Goal: Information Seeking & Learning: Learn about a topic

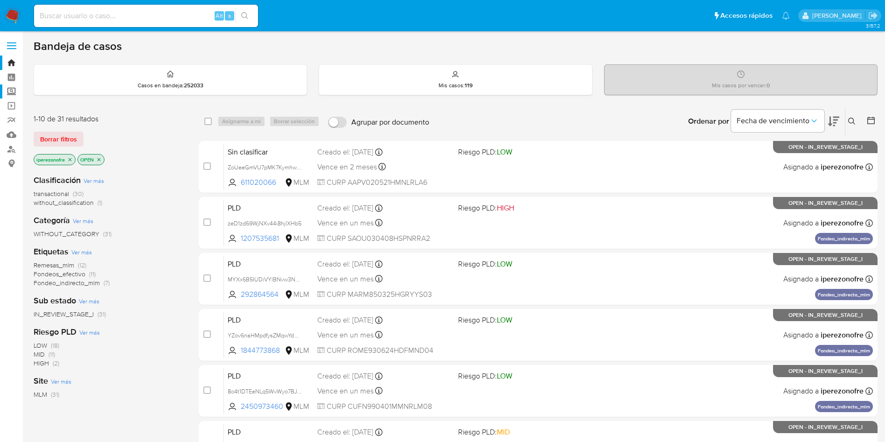
click at [10, 90] on label "Screening" at bounding box center [55, 91] width 111 height 14
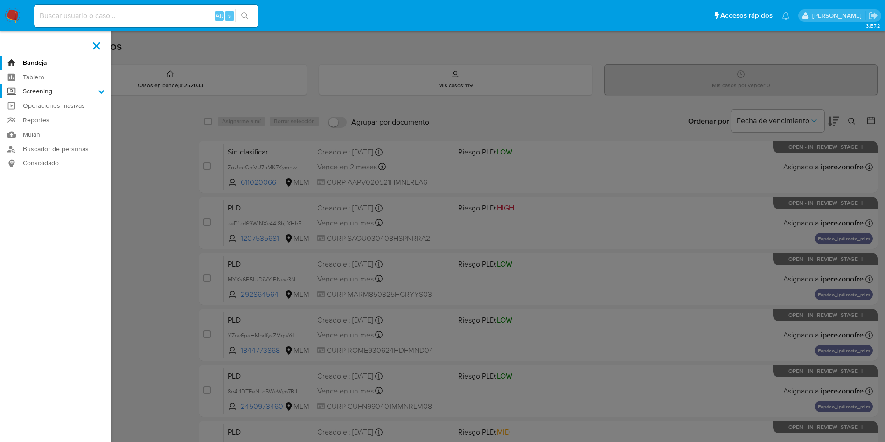
click at [0, 0] on input "Screening" at bounding box center [0, 0] width 0 height 0
drag, startPoint x: 53, startPoint y: 126, endPoint x: 70, endPoint y: 133, distance: 18.0
click at [53, 126] on link "Herramientas" at bounding box center [55, 128] width 111 height 12
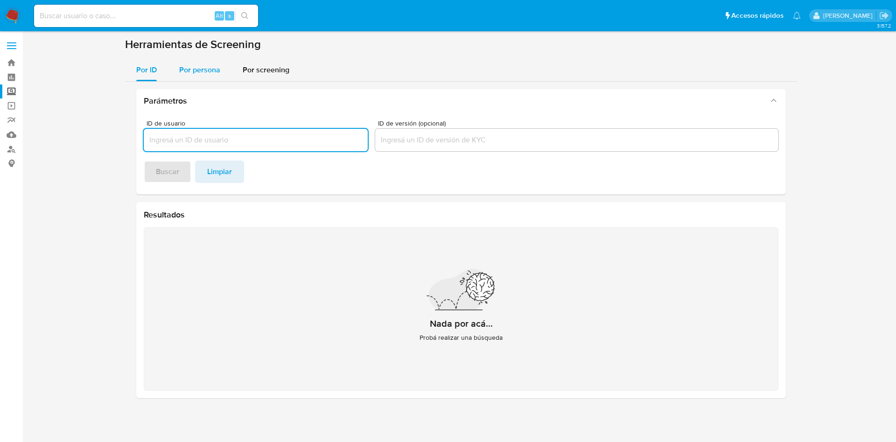
click at [191, 73] on span "Por persona" at bounding box center [199, 69] width 41 height 11
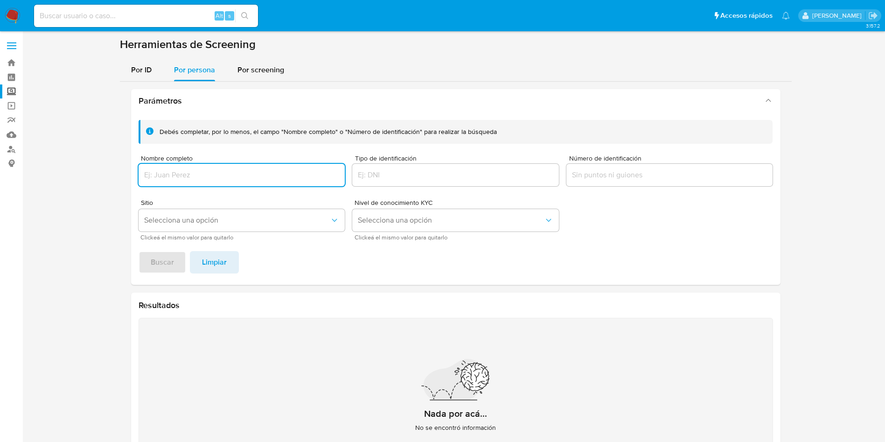
click at [255, 175] on input "Nombre completo" at bounding box center [242, 175] width 207 height 12
type input "EVANGELINA ZAMUDIO GONZALEZ"
click at [139, 251] on button "Buscar" at bounding box center [163, 262] width 48 height 22
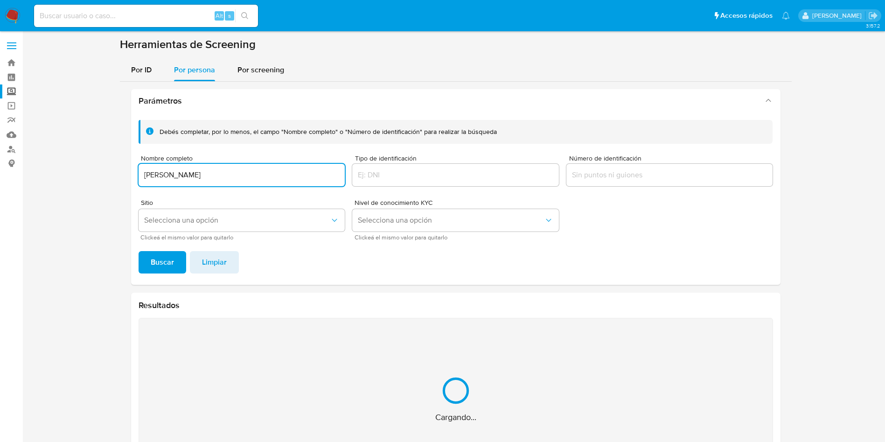
scroll to position [60, 0]
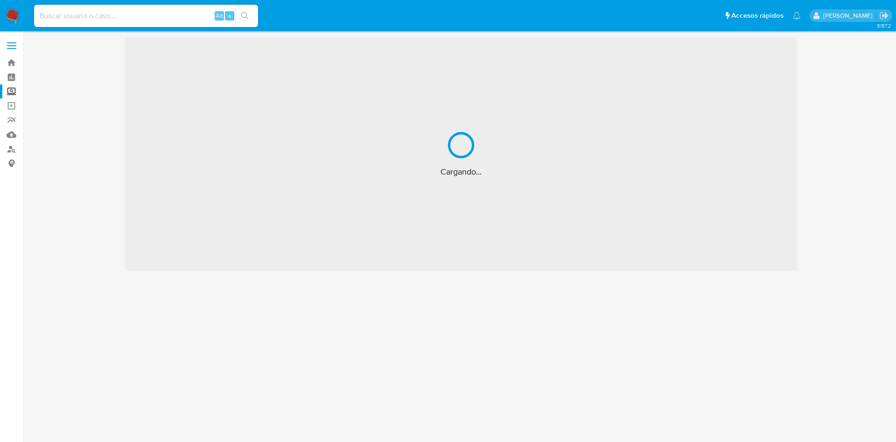
click at [137, 18] on input at bounding box center [146, 16] width 224 height 12
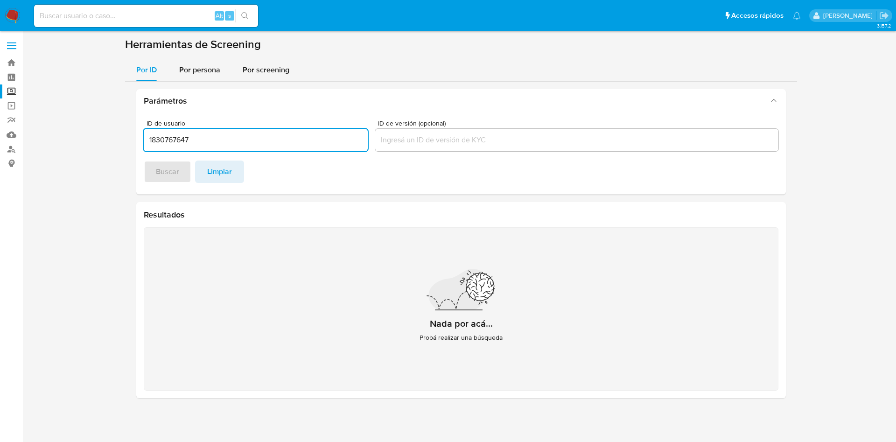
type input "1830767647"
click at [162, 4] on div "Alt s" at bounding box center [146, 16] width 224 height 26
click at [163, 14] on input at bounding box center [146, 16] width 224 height 12
paste input "1830767647"
type input "1830767647"
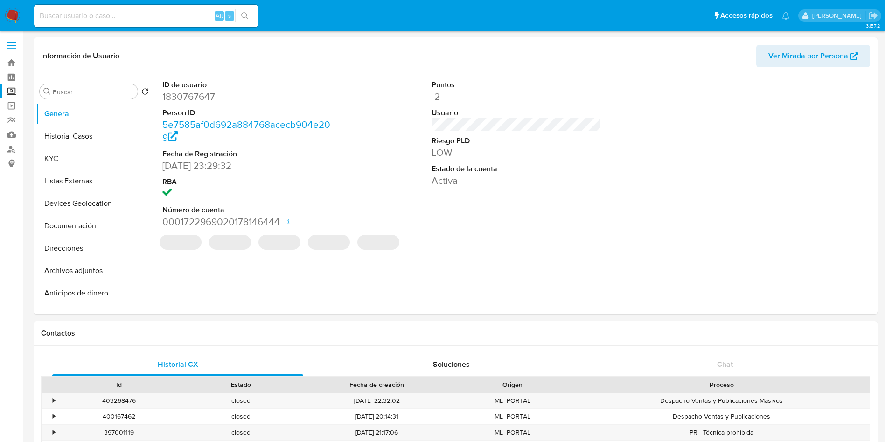
select select "10"
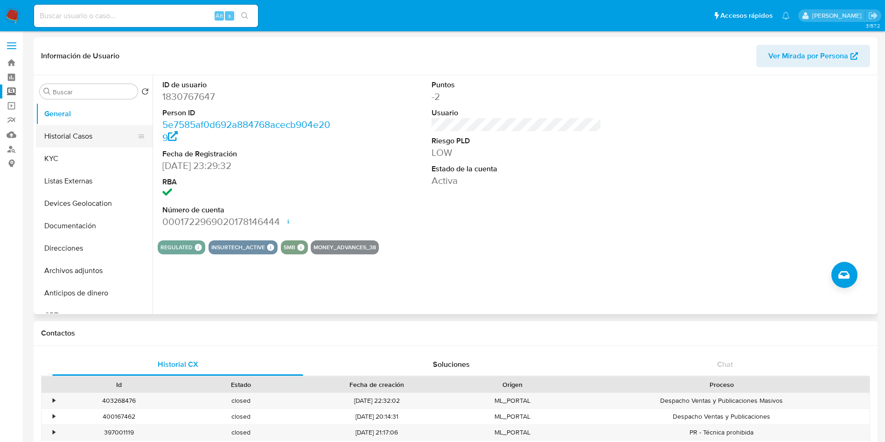
click at [79, 135] on button "Historial Casos" at bounding box center [90, 136] width 109 height 22
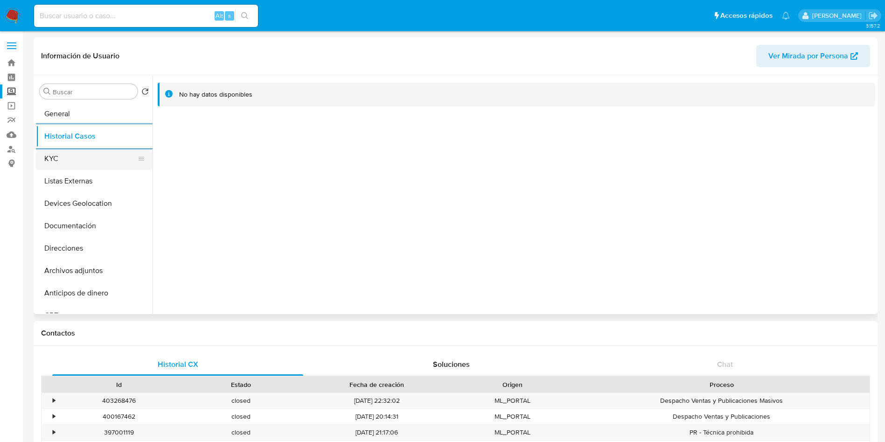
click at [93, 150] on button "KYC" at bounding box center [90, 158] width 109 height 22
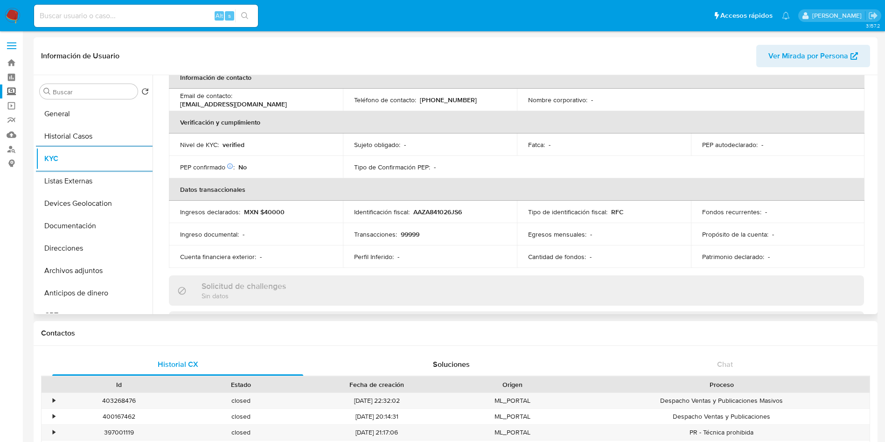
scroll to position [210, 0]
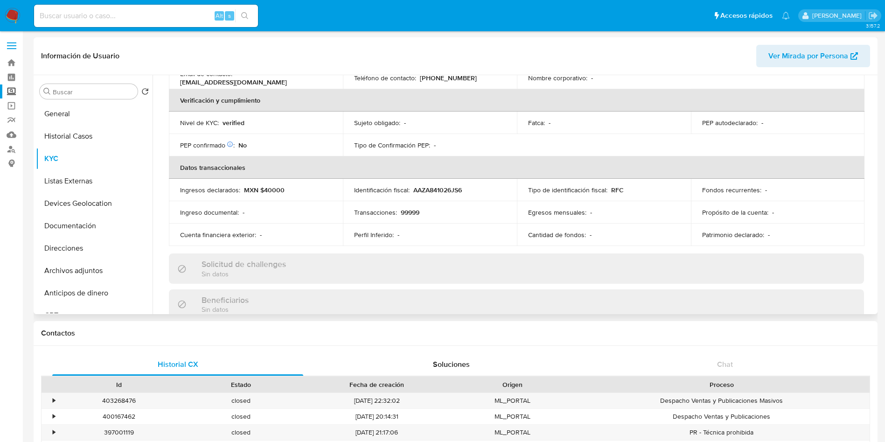
drag, startPoint x: 871, startPoint y: 166, endPoint x: 874, endPoint y: 178, distance: 13.0
click at [874, 178] on div "Usuario KYC Status Actualizado hace 7 días Creado: 27/05/2024 22:29:33 Actualiz…" at bounding box center [514, 194] width 723 height 239
drag, startPoint x: 875, startPoint y: 177, endPoint x: 875, endPoint y: 186, distance: 9.3
click at [875, 186] on div "Buscar Volver al orden por defecto General Historial Casos KYC Listas Externas …" at bounding box center [456, 194] width 844 height 239
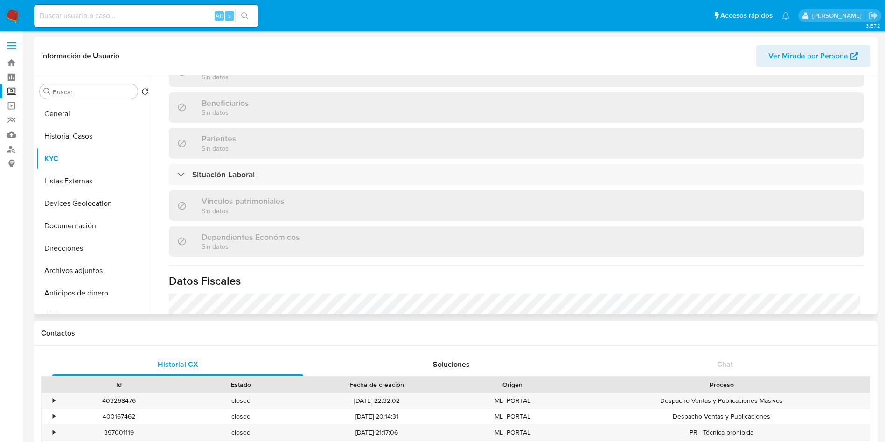
scroll to position [428, 0]
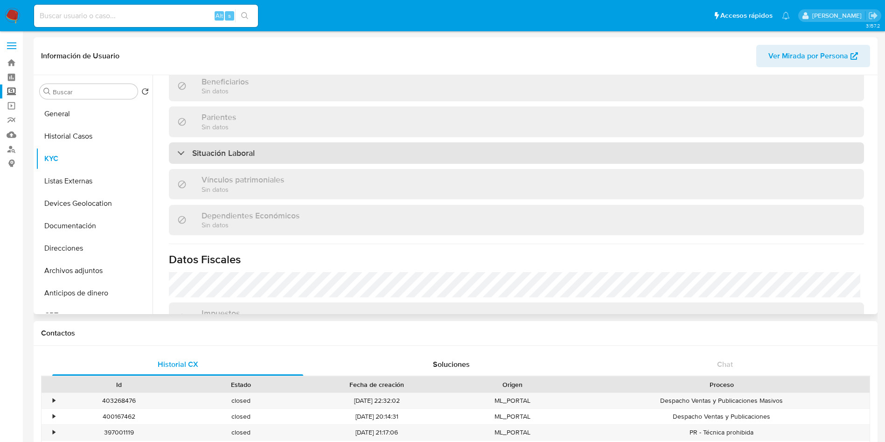
click at [782, 153] on div "Situación Laboral" at bounding box center [516, 152] width 695 height 21
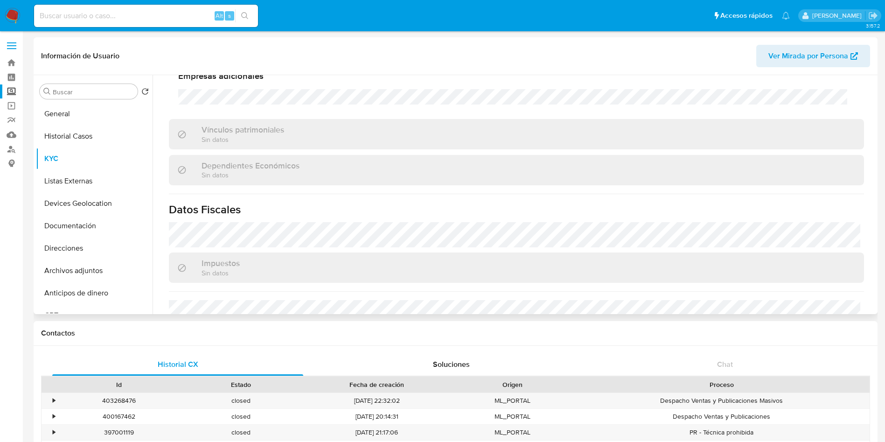
scroll to position [709, 0]
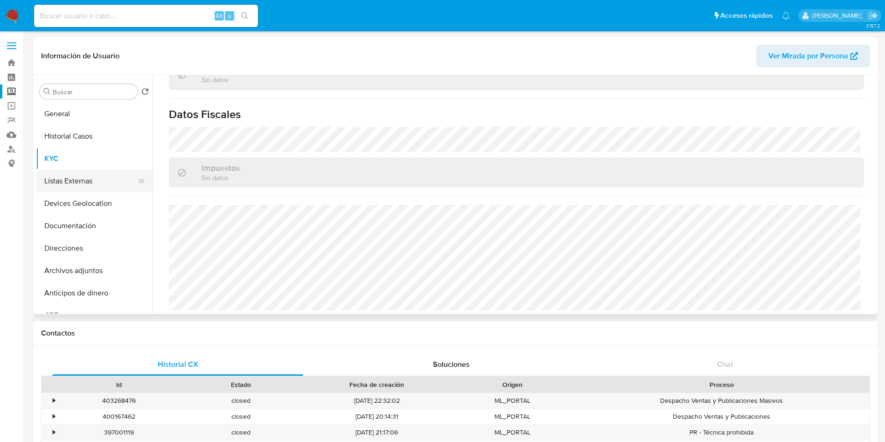
click at [94, 178] on button "Listas Externas" at bounding box center [90, 181] width 109 height 22
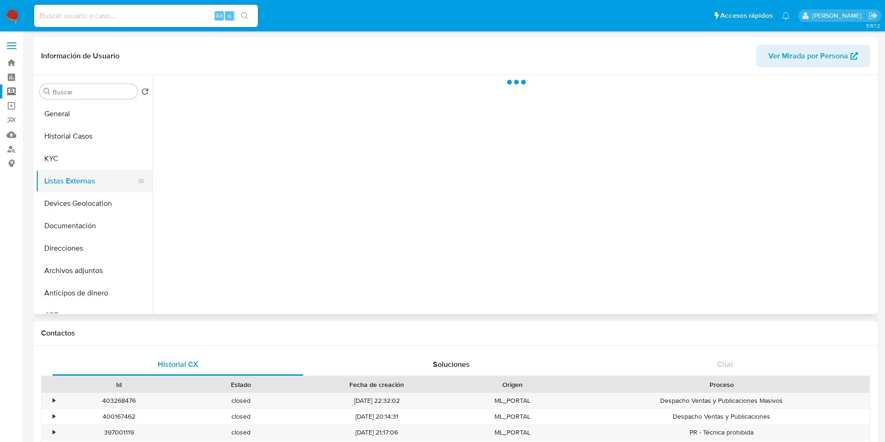
scroll to position [0, 0]
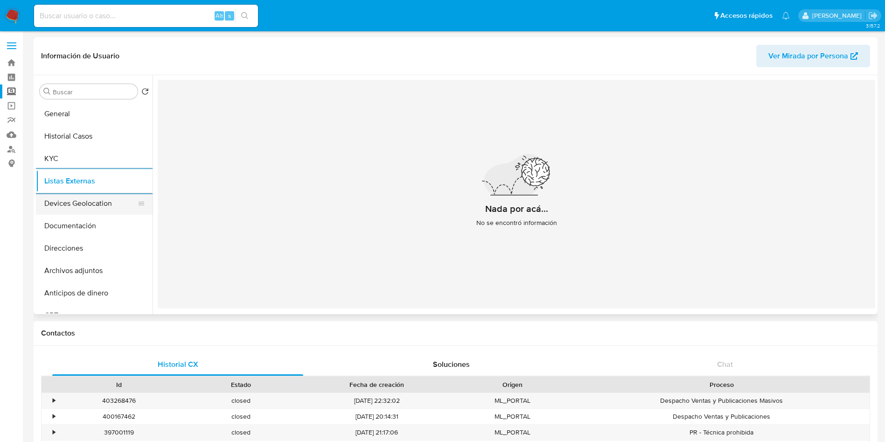
click at [96, 203] on button "Devices Geolocation" at bounding box center [90, 203] width 109 height 22
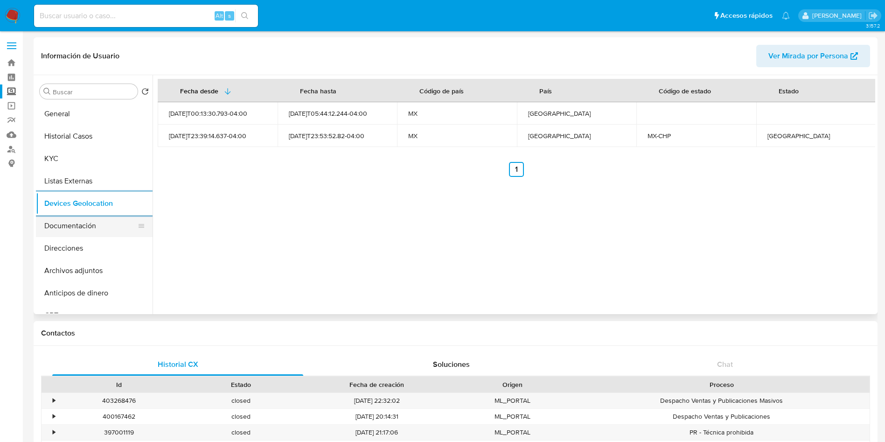
click at [86, 229] on button "Documentación" at bounding box center [90, 226] width 109 height 22
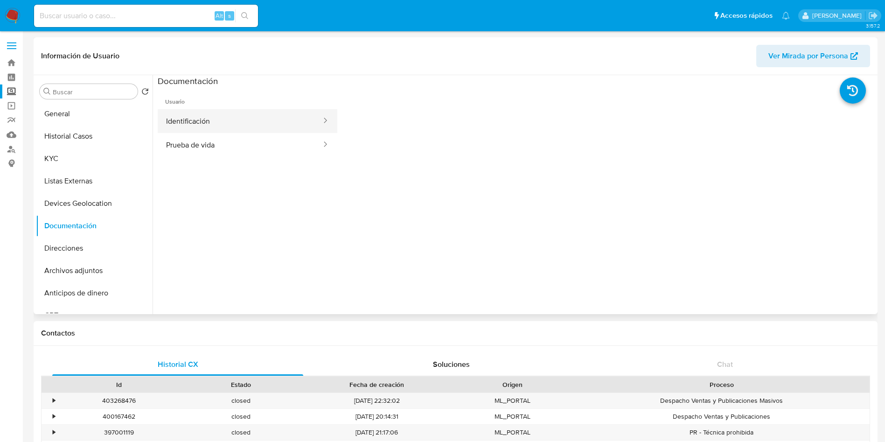
click at [249, 118] on button "Identificación" at bounding box center [240, 121] width 165 height 24
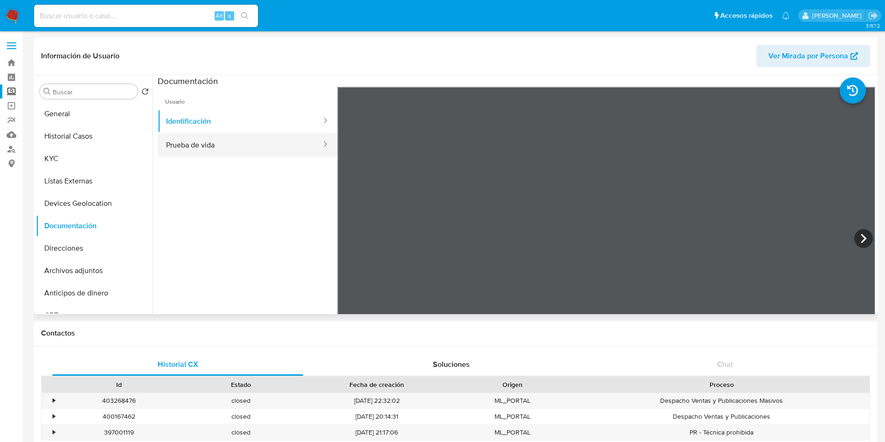
click at [241, 152] on button "Prueba de vida" at bounding box center [240, 145] width 165 height 24
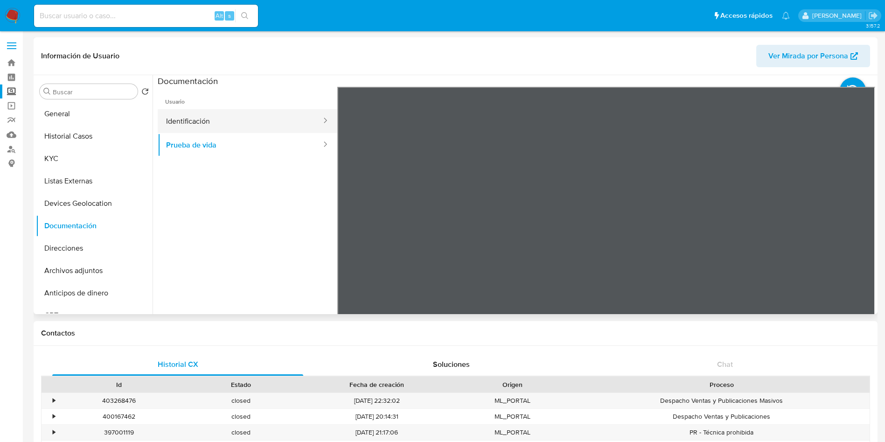
click at [243, 111] on button "Identificación" at bounding box center [240, 121] width 165 height 24
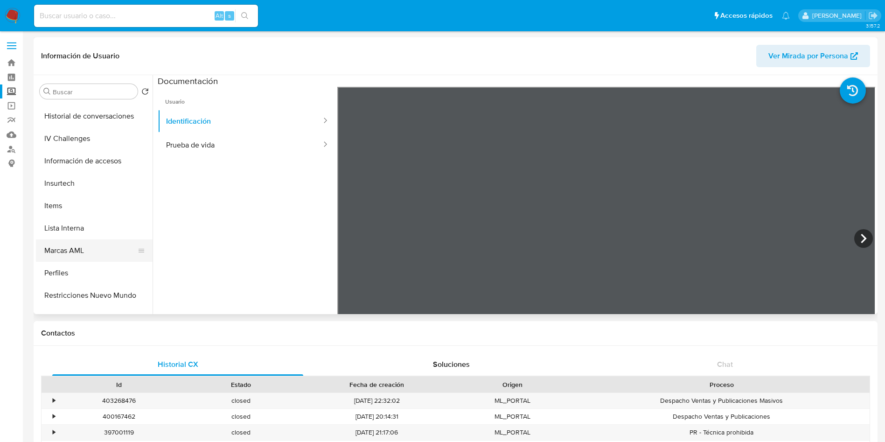
scroll to position [394, 0]
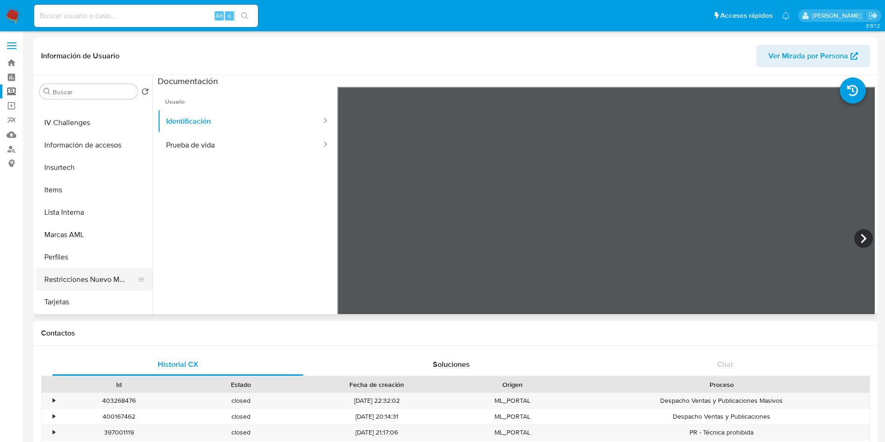
click at [103, 282] on button "Restricciones Nuevo Mundo" at bounding box center [90, 279] width 109 height 22
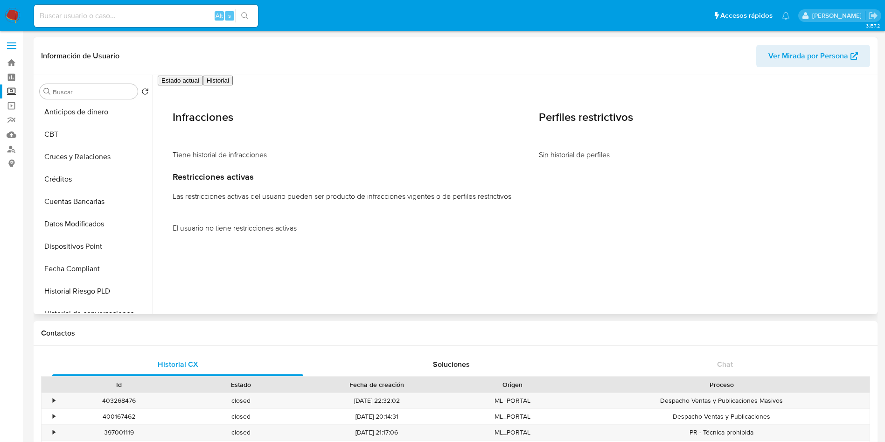
scroll to position [0, 0]
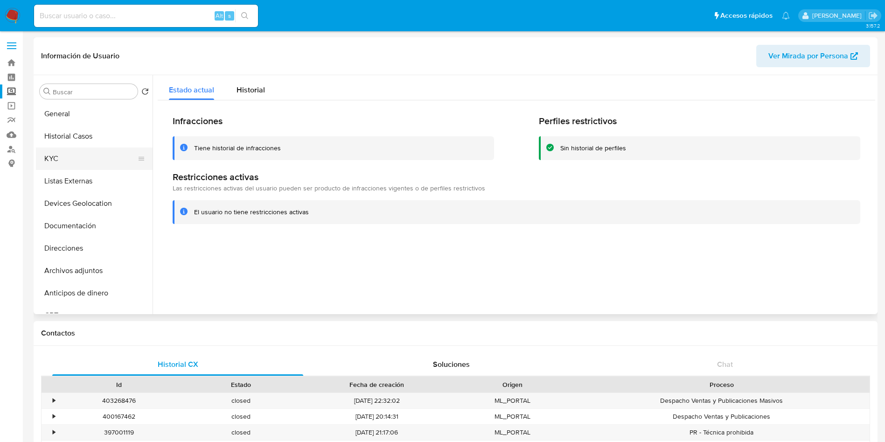
click at [56, 161] on button "KYC" at bounding box center [90, 158] width 109 height 22
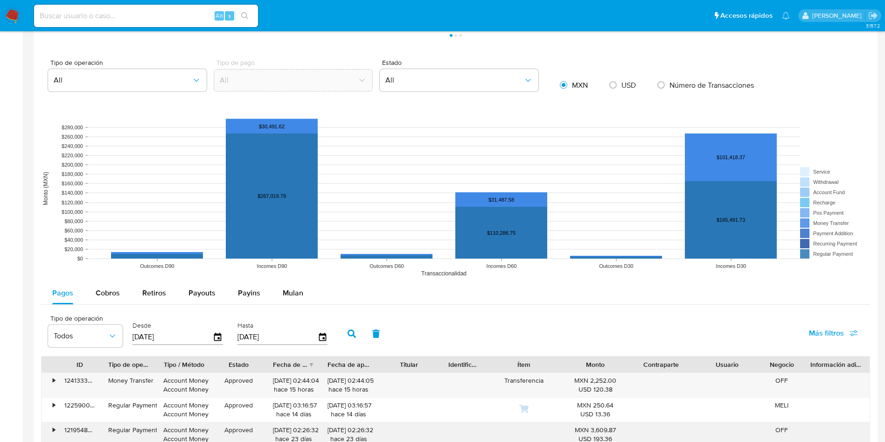
scroll to position [770, 0]
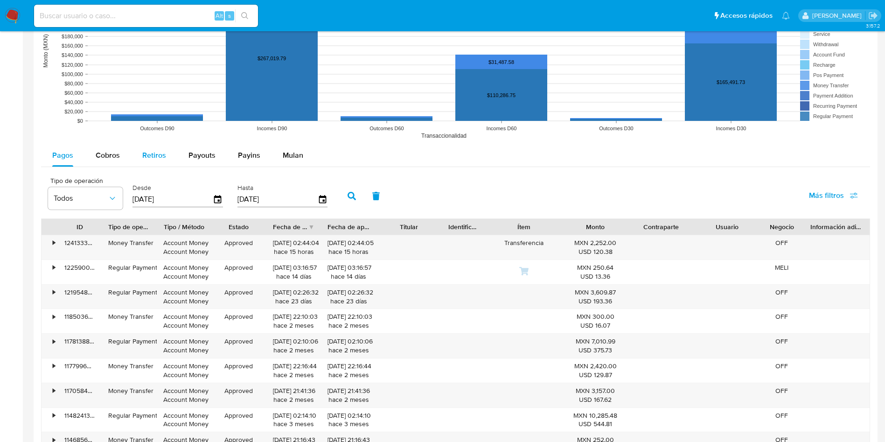
click at [154, 153] on span "Retiros" at bounding box center [154, 155] width 24 height 11
select select "10"
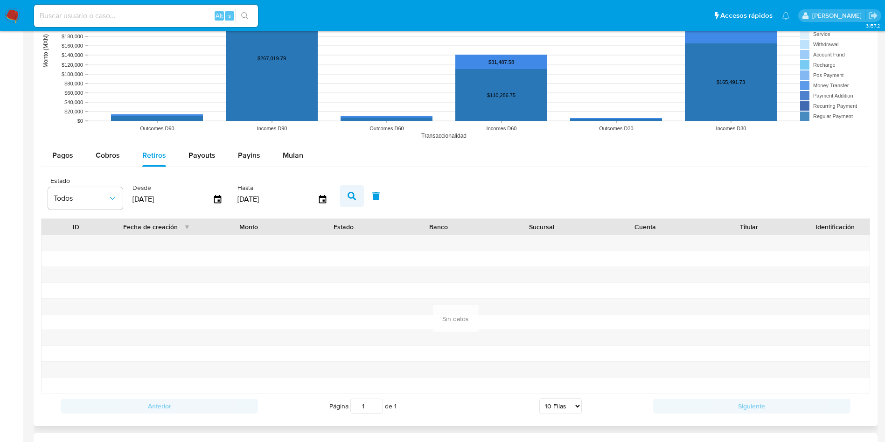
click at [354, 194] on icon "button" at bounding box center [352, 196] width 8 height 8
click at [204, 150] on span "Payouts" at bounding box center [202, 155] width 27 height 11
select select "10"
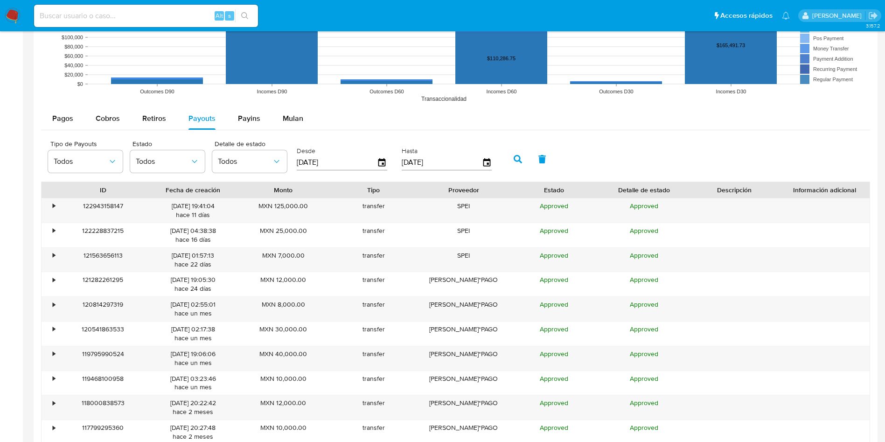
scroll to position [737, 0]
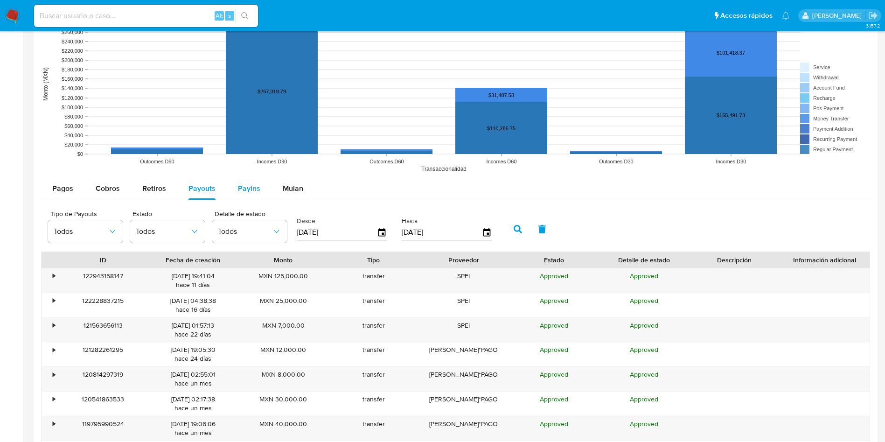
click at [251, 189] on span "Payins" at bounding box center [249, 188] width 22 height 11
select select "10"
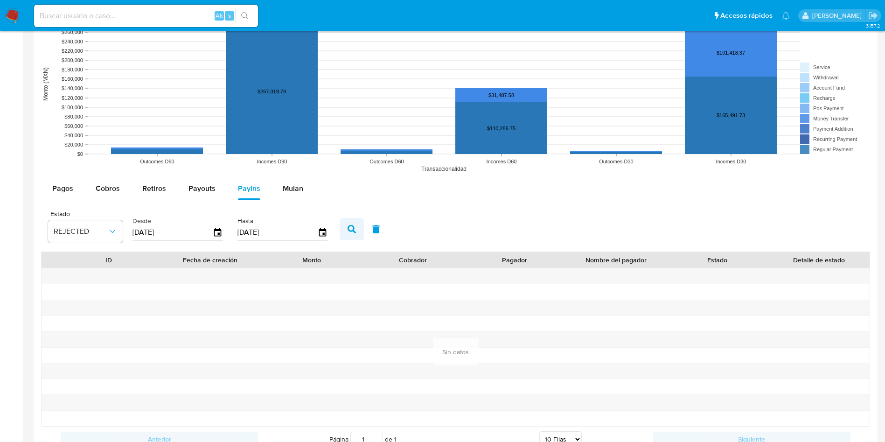
click at [350, 231] on icon "button" at bounding box center [352, 229] width 8 height 8
click at [298, 185] on span "Mulan" at bounding box center [293, 188] width 21 height 11
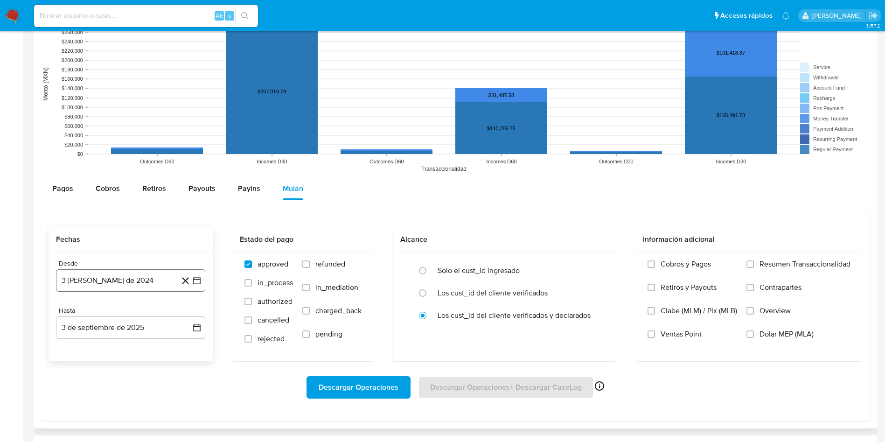
click at [196, 280] on icon "button" at bounding box center [196, 280] width 9 height 9
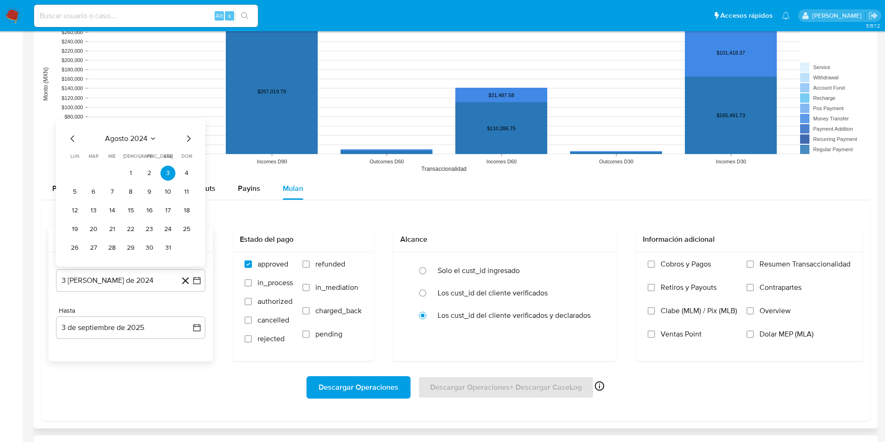
click at [188, 139] on icon "Mes siguiente" at bounding box center [188, 138] width 11 height 11
click at [188, 153] on span "dom" at bounding box center [187, 156] width 11 height 7
click at [188, 139] on span "dom" at bounding box center [187, 137] width 11 height 7
click at [189, 119] on icon "Mes siguiente" at bounding box center [188, 119] width 11 height 11
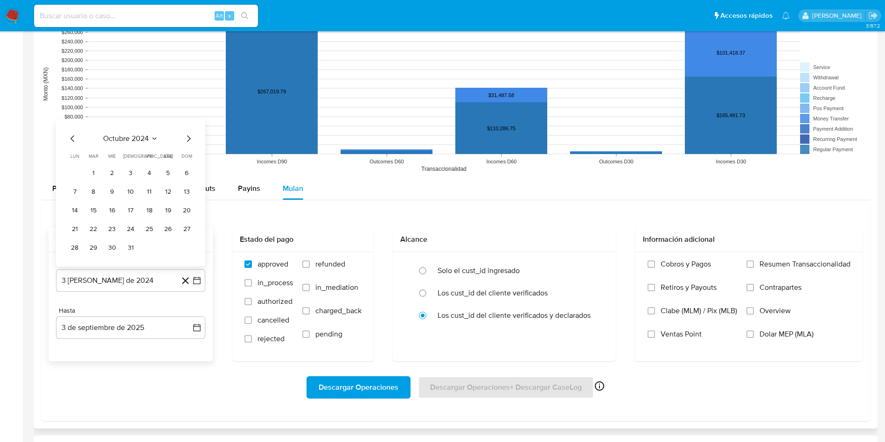
click at [189, 135] on icon "Mes siguiente" at bounding box center [188, 138] width 11 height 11
click at [187, 137] on icon "Mes siguiente" at bounding box center [188, 138] width 11 height 11
click at [187, 137] on span "dom" at bounding box center [187, 137] width 11 height 7
click at [188, 117] on icon "Mes siguiente" at bounding box center [189, 120] width 4 height 7
click at [188, 117] on rect at bounding box center [455, 84] width 829 height 187
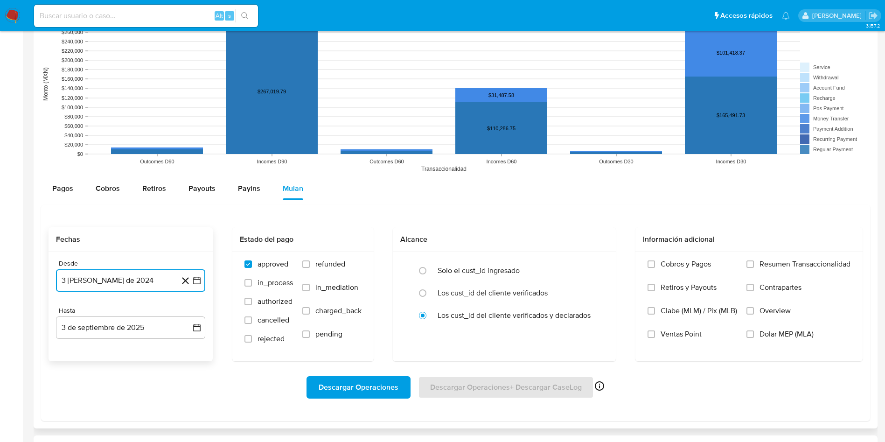
click at [196, 276] on icon "button" at bounding box center [196, 280] width 9 height 9
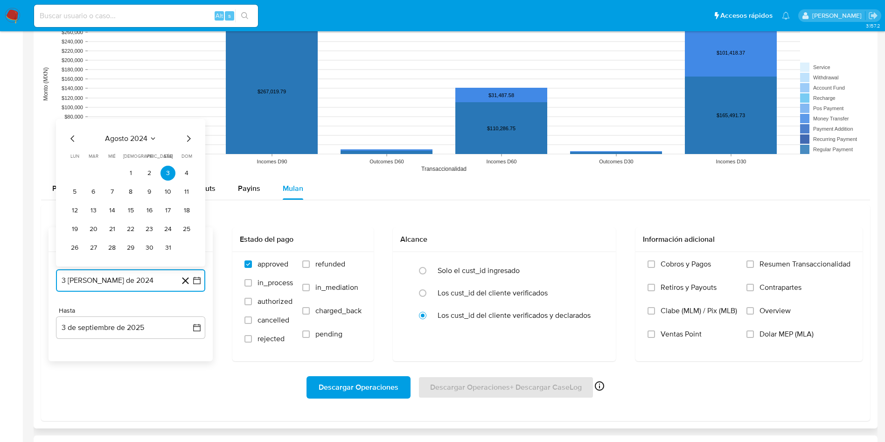
click at [189, 137] on icon "Mes siguiente" at bounding box center [189, 138] width 4 height 7
click at [187, 118] on icon "Mes siguiente" at bounding box center [188, 119] width 11 height 11
click at [151, 137] on icon "Seleccionar mes y año" at bounding box center [154, 138] width 7 height 7
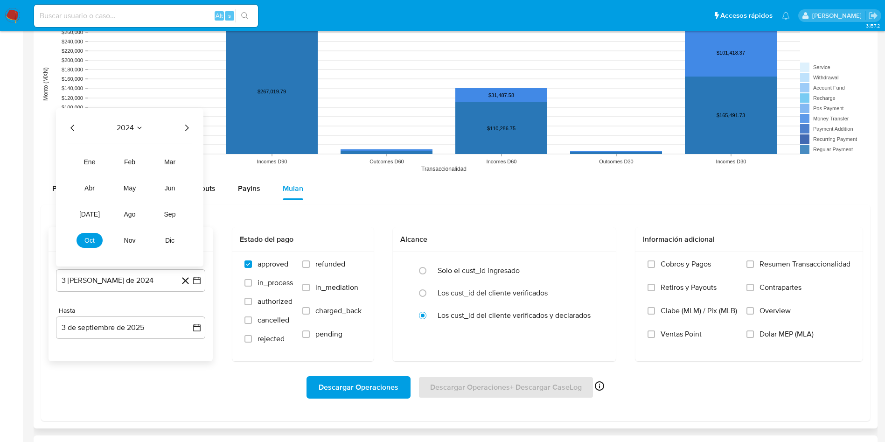
click at [139, 128] on icon "Seleccionar mes y año" at bounding box center [139, 127] width 4 height 2
click at [153, 137] on icon "Seleccionar mes y año" at bounding box center [154, 138] width 7 height 7
click at [123, 123] on span "2024" at bounding box center [125, 127] width 17 height 9
click at [143, 136] on span "octubre 2024" at bounding box center [126, 138] width 46 height 9
click at [185, 126] on icon "Año siguiente" at bounding box center [186, 127] width 11 height 11
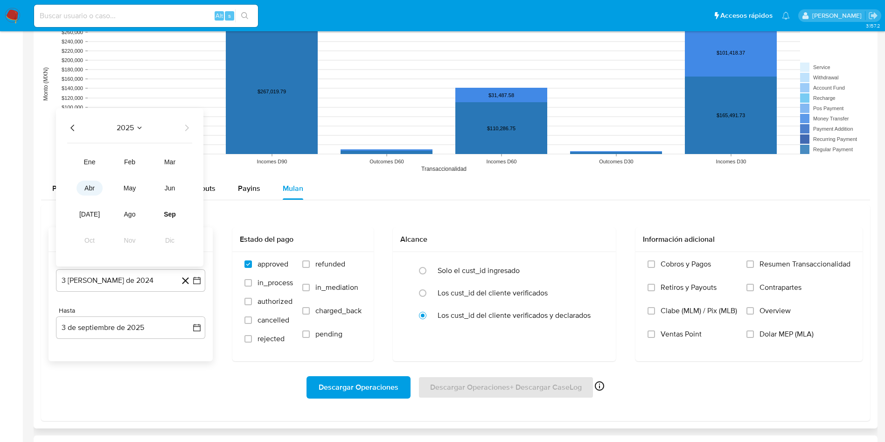
click at [91, 183] on button "abr" at bounding box center [90, 188] width 26 height 15
click at [93, 168] on button "1" at bounding box center [93, 173] width 15 height 15
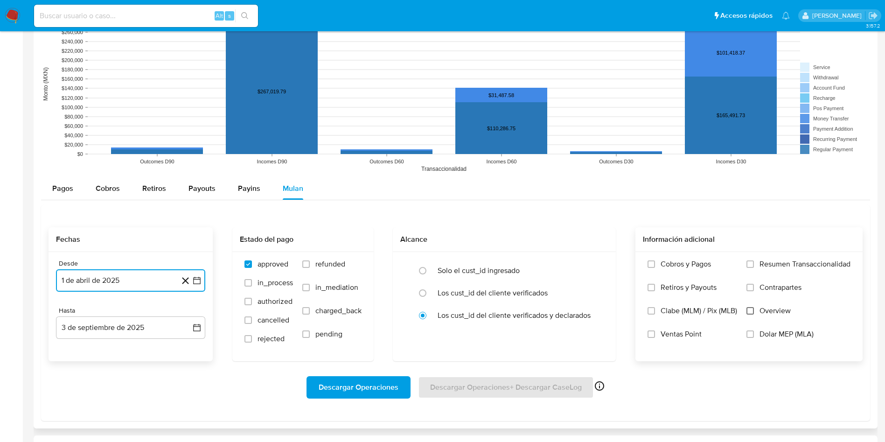
click at [748, 314] on input "Overview" at bounding box center [750, 310] width 7 height 7
click at [363, 385] on span "Descargar Operaciones" at bounding box center [359, 387] width 80 height 21
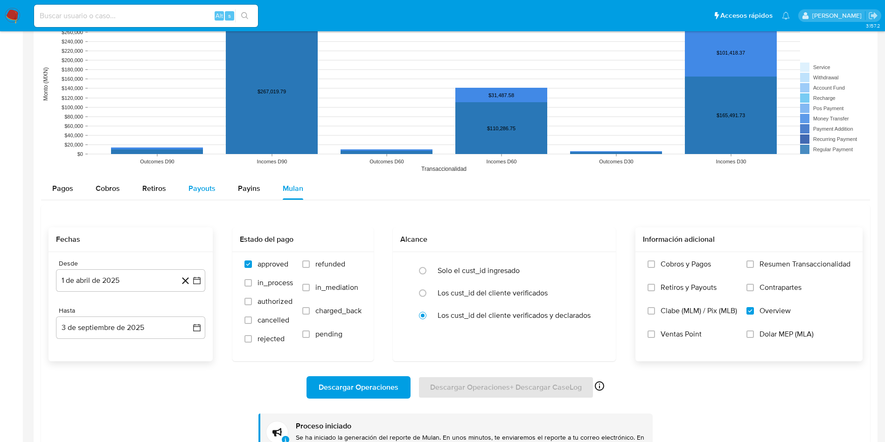
click at [201, 183] on span "Payouts" at bounding box center [202, 188] width 27 height 11
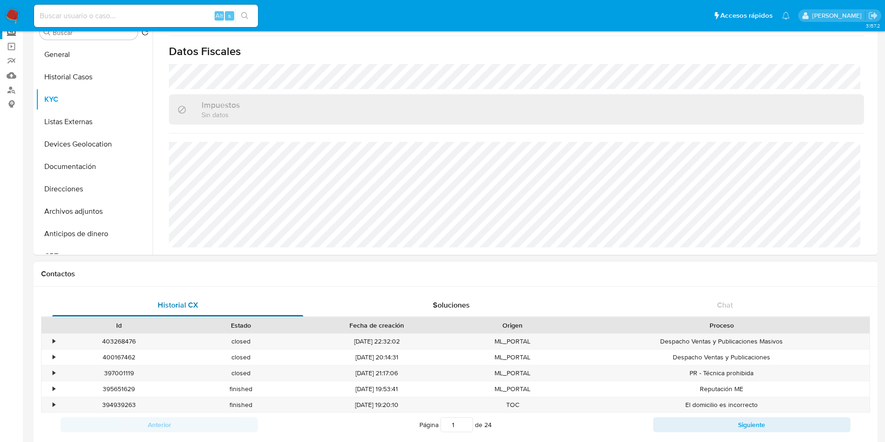
scroll to position [0, 0]
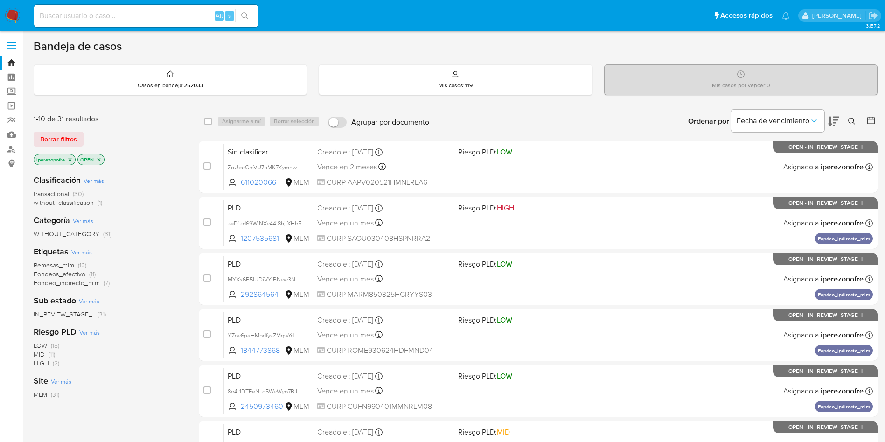
click at [159, 20] on input at bounding box center [146, 16] width 224 height 12
paste input "1830767647"
type input "1830767647"
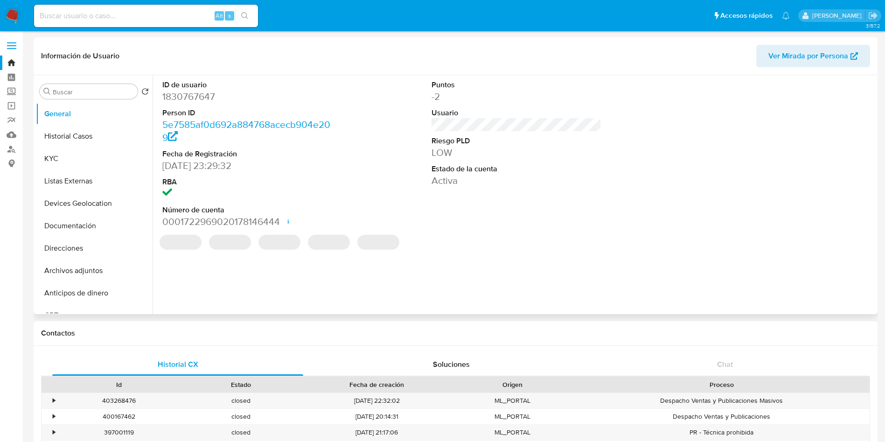
select select "10"
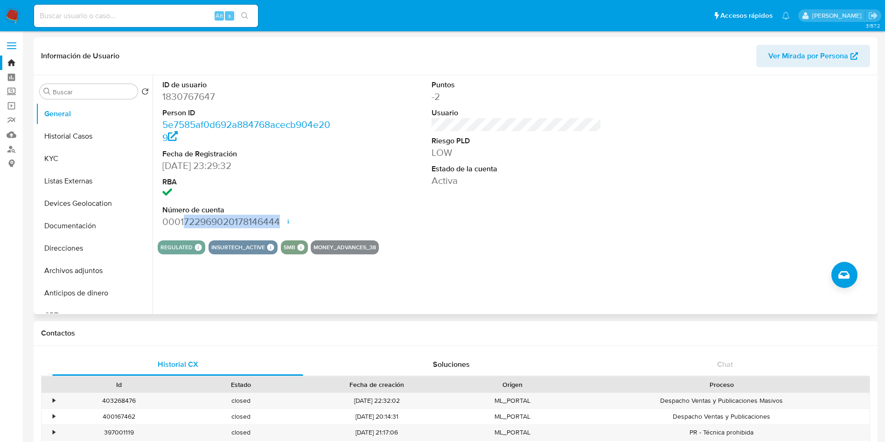
drag, startPoint x: 183, startPoint y: 217, endPoint x: 339, endPoint y: 266, distance: 163.5
click at [282, 221] on dd "0001722969020178146444 Fecha de apertura 14/08/2024 12:00 Estado ACTIVE" at bounding box center [247, 221] width 170 height 13
copy dd "722969020178146444"
click at [12, 87] on label "Screening" at bounding box center [55, 91] width 111 height 14
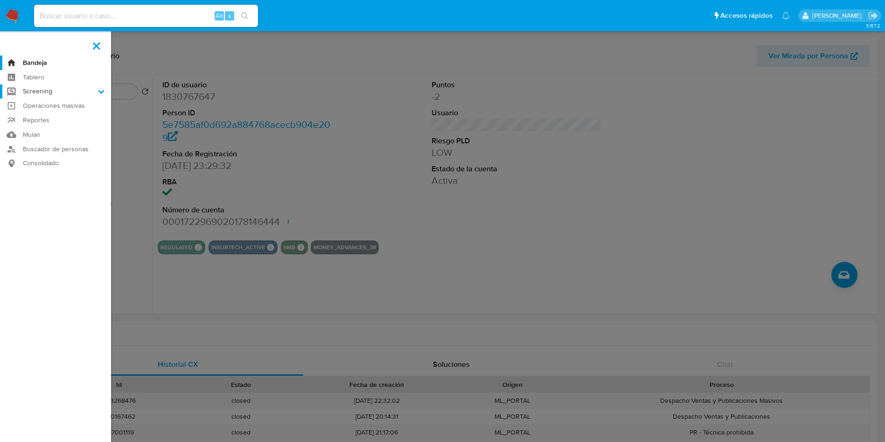
click at [0, 0] on input "Screening" at bounding box center [0, 0] width 0 height 0
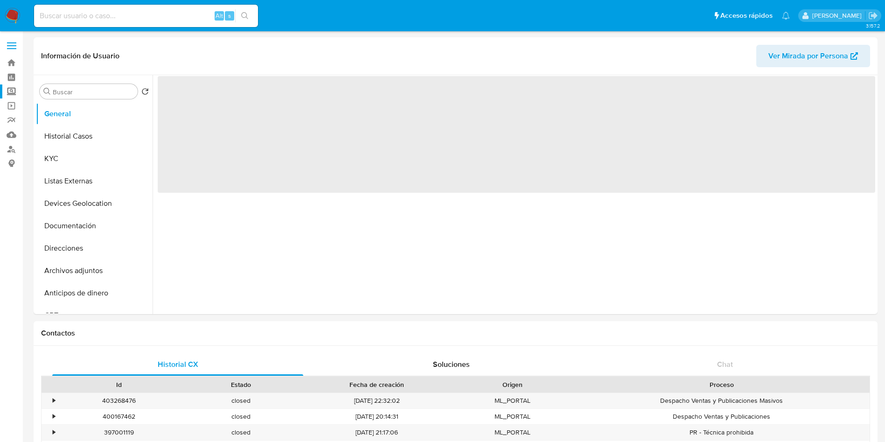
click at [12, 89] on label "Screening" at bounding box center [55, 91] width 111 height 14
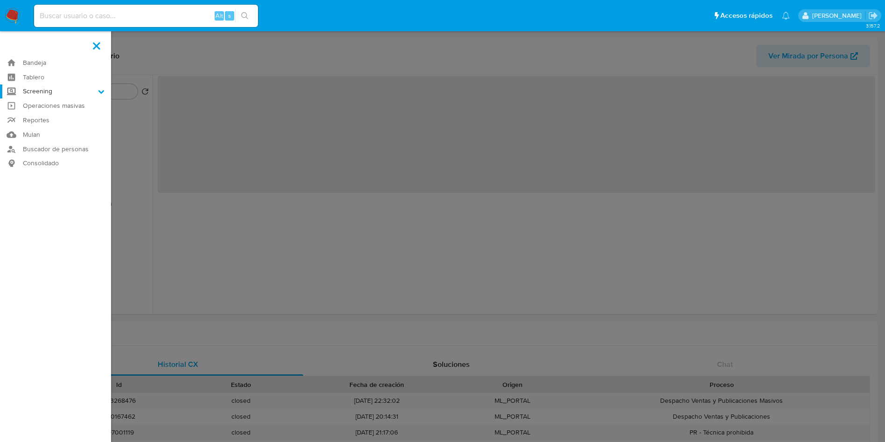
click at [0, 0] on input "Screening" at bounding box center [0, 0] width 0 height 0
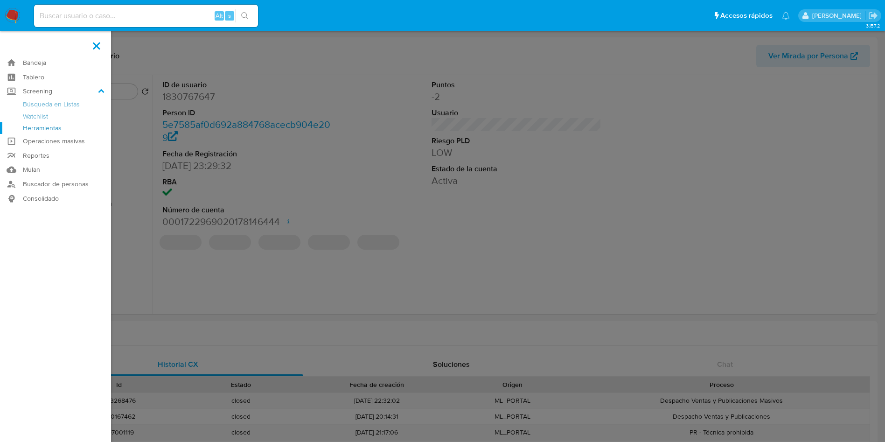
click at [57, 131] on link "Herramientas" at bounding box center [55, 128] width 111 height 12
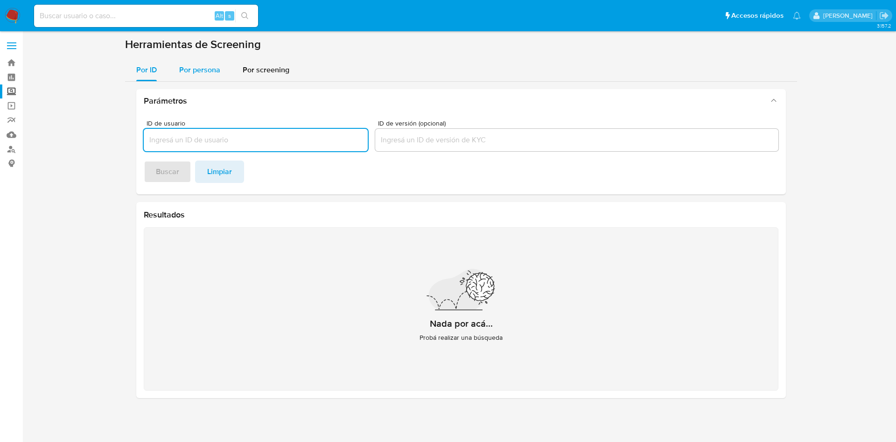
click at [200, 66] on span "Por persona" at bounding box center [199, 69] width 41 height 11
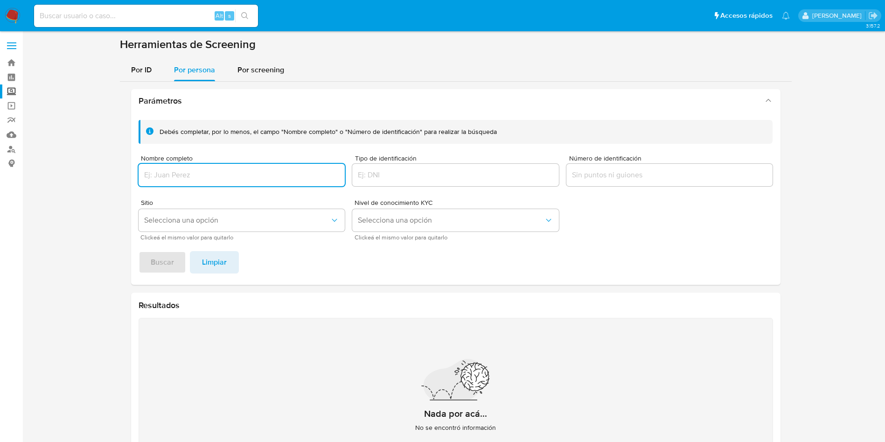
click at [203, 172] on input "Nombre completo" at bounding box center [242, 175] width 207 height 12
type input "ALIPAY MERCHANT SERVICES PTE LTD"
click at [166, 263] on span "Buscar" at bounding box center [162, 262] width 23 height 21
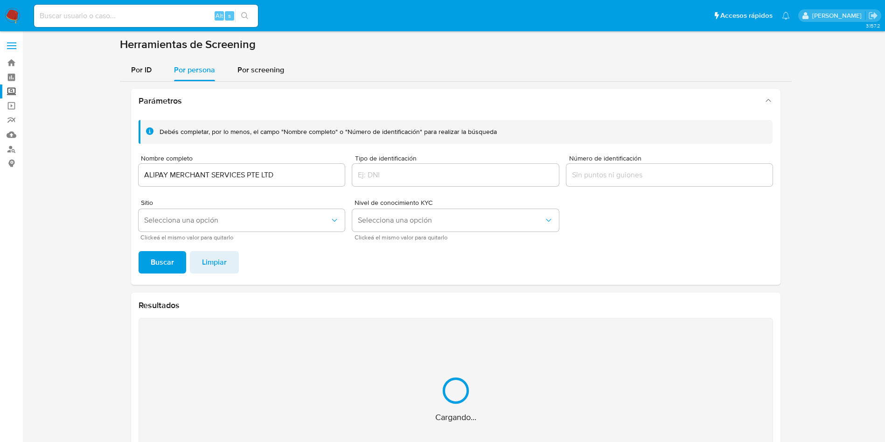
scroll to position [60, 0]
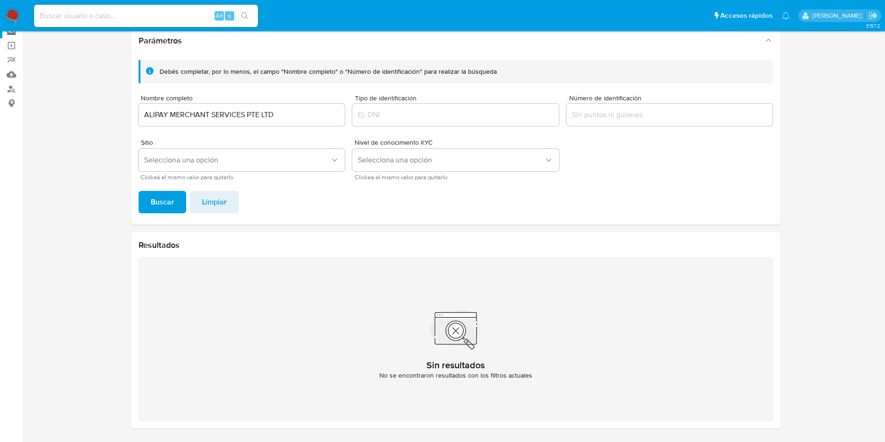
click at [301, 112] on input "ALIPAY MERCHANT SERVICES PTE LTD" at bounding box center [242, 115] width 207 height 12
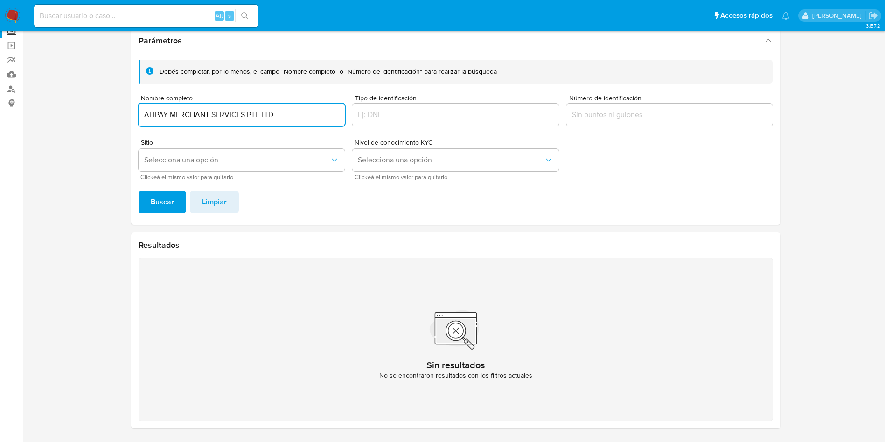
drag, startPoint x: 320, startPoint y: 112, endPoint x: 365, endPoint y: 94, distance: 48.2
click at [60, 68] on section at bounding box center [456, 206] width 844 height 459
click at [139, 191] on button "Buscar" at bounding box center [163, 202] width 48 height 22
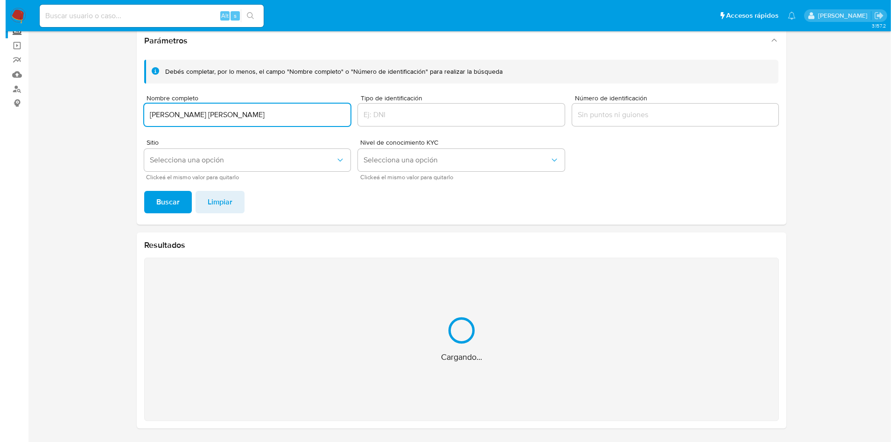
scroll to position [0, 0]
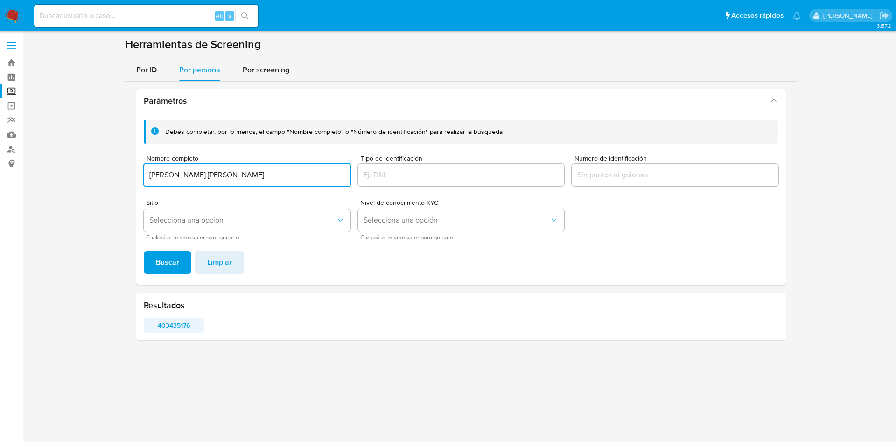
click at [187, 324] on span "403435176" at bounding box center [173, 325] width 47 height 13
drag, startPoint x: 301, startPoint y: 174, endPoint x: 241, endPoint y: 185, distance: 60.2
click at [98, 153] on section at bounding box center [461, 192] width 855 height 310
type input "JONATHAN MISAEL LUGO LUJAN"
click at [144, 251] on button "Buscar" at bounding box center [168, 262] width 48 height 22
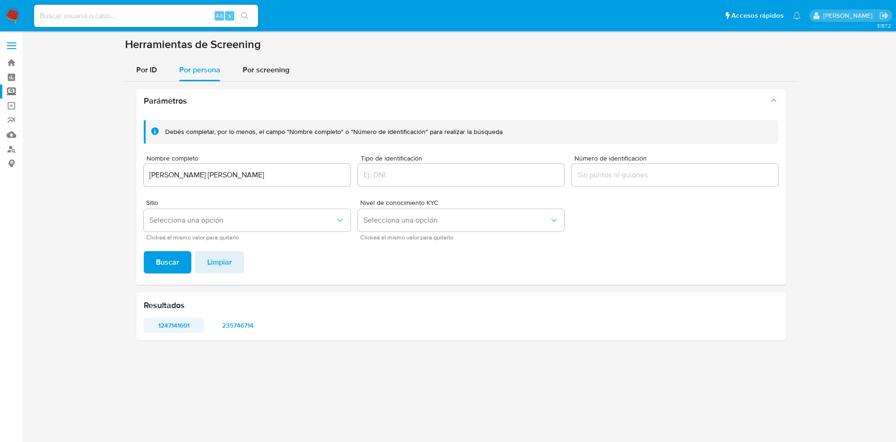
click at [179, 322] on span "1247141691" at bounding box center [173, 325] width 47 height 13
click at [256, 321] on span "235746714" at bounding box center [237, 325] width 47 height 13
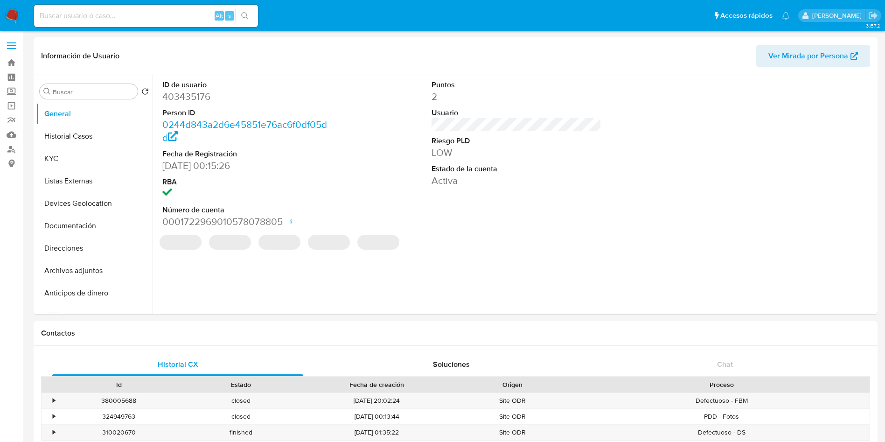
select select "10"
click at [554, 253] on div "REGULATED REGULATED MLM IFPE Evaluation Result COMPLIES User Regulated Date [DA…" at bounding box center [517, 247] width 718 height 14
click at [552, 251] on div "REGULATED REGULATED MLM IFPE Evaluation Result COMPLIES User Regulated Date 202…" at bounding box center [517, 247] width 718 height 14
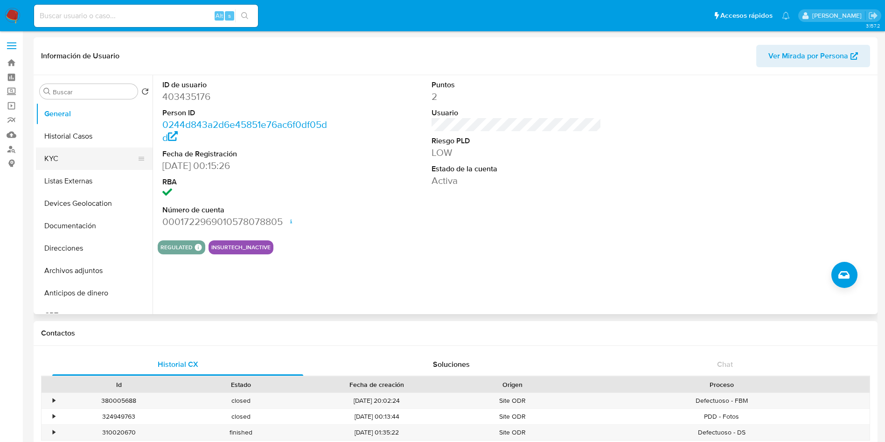
click at [63, 161] on button "KYC" at bounding box center [90, 158] width 109 height 22
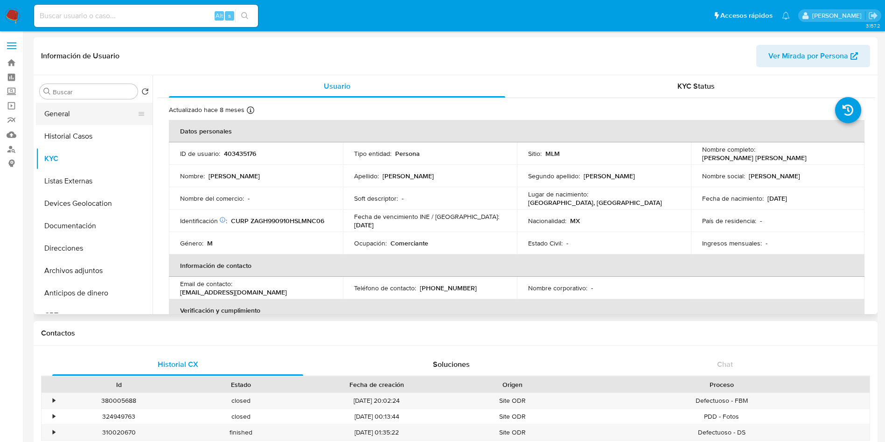
click at [89, 113] on button "General" at bounding box center [90, 114] width 109 height 22
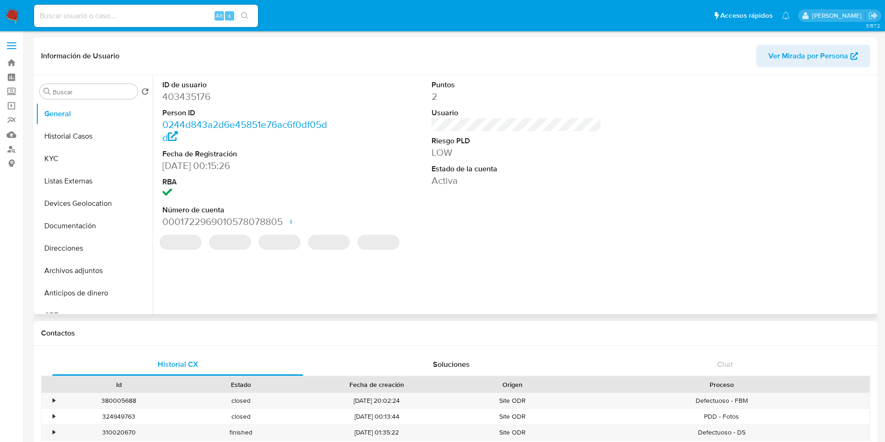
click at [188, 98] on dd "403435176" at bounding box center [247, 96] width 170 height 13
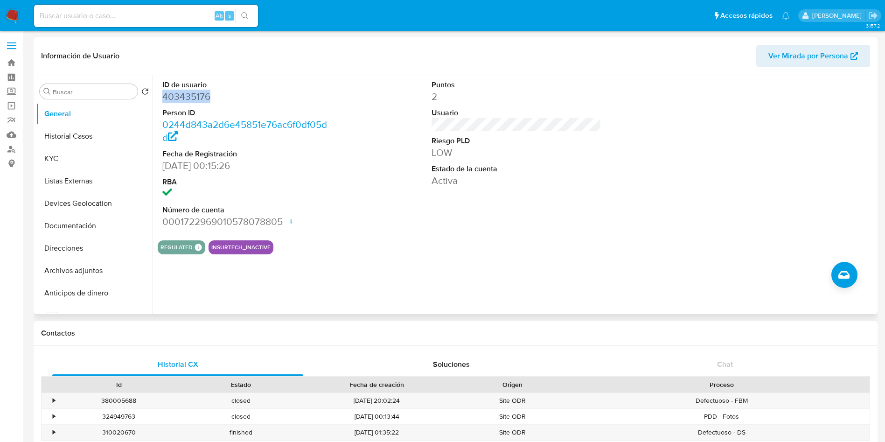
copy dd "403435176"
drag, startPoint x: 370, startPoint y: 273, endPoint x: 377, endPoint y: 279, distance: 10.0
click at [367, 273] on div "ID de usuario 403435176 Person ID 0244d843a2d6e45851e76ac6f0df05dd Fecha de Reg…" at bounding box center [514, 194] width 723 height 239
click at [72, 137] on button "Historial Casos" at bounding box center [90, 136] width 109 height 22
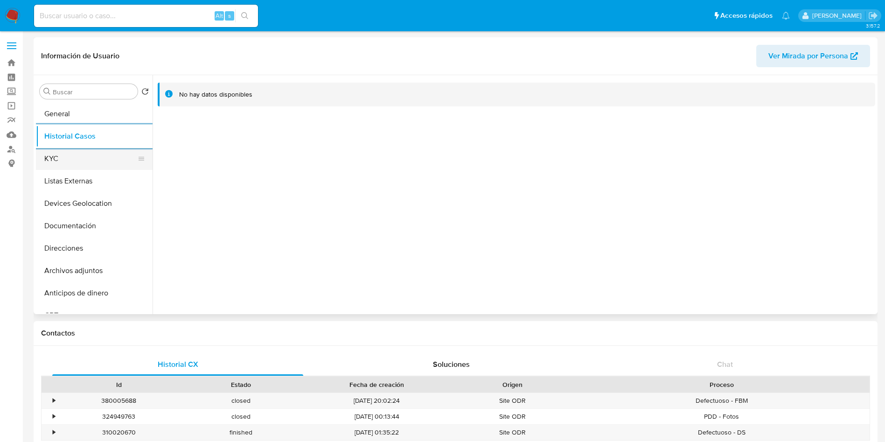
click at [63, 152] on button "KYC" at bounding box center [90, 158] width 109 height 22
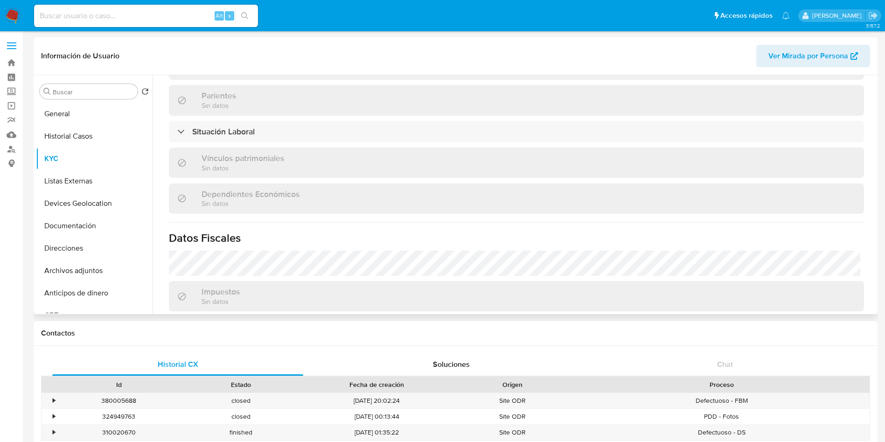
scroll to position [485, 0]
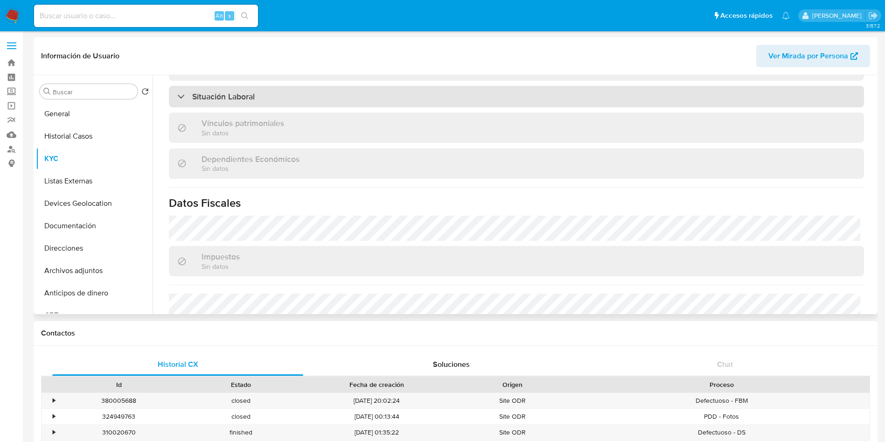
click at [262, 101] on div "Situación Laboral" at bounding box center [516, 96] width 695 height 21
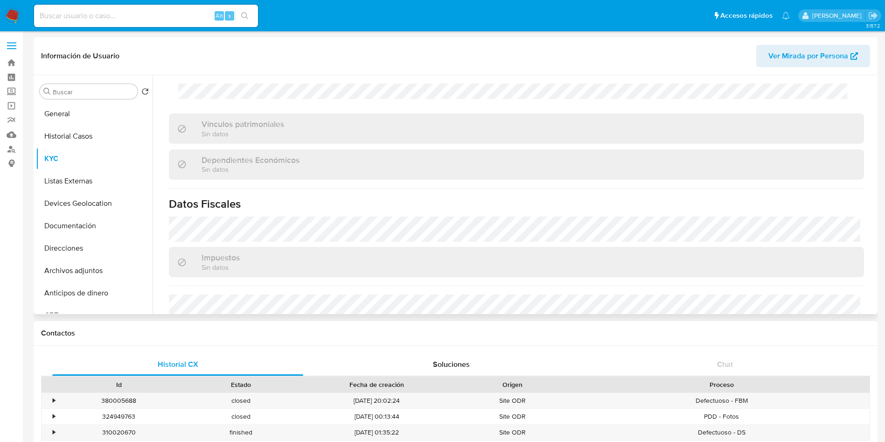
scroll to position [713, 0]
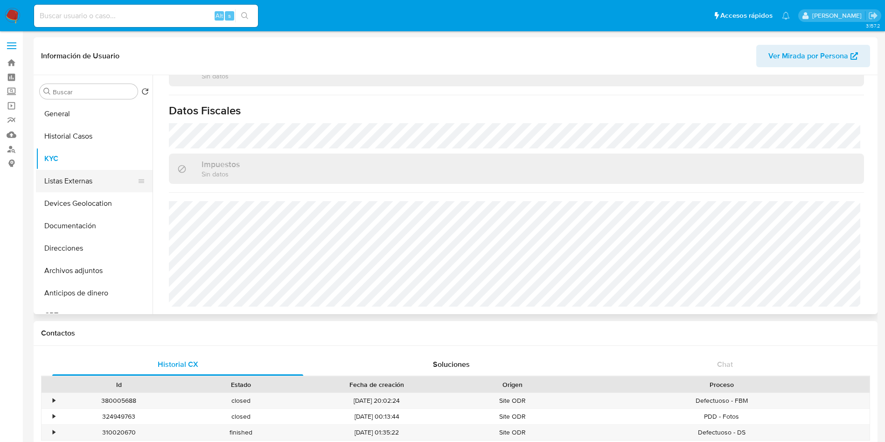
click at [75, 182] on button "Listas Externas" at bounding box center [90, 181] width 109 height 22
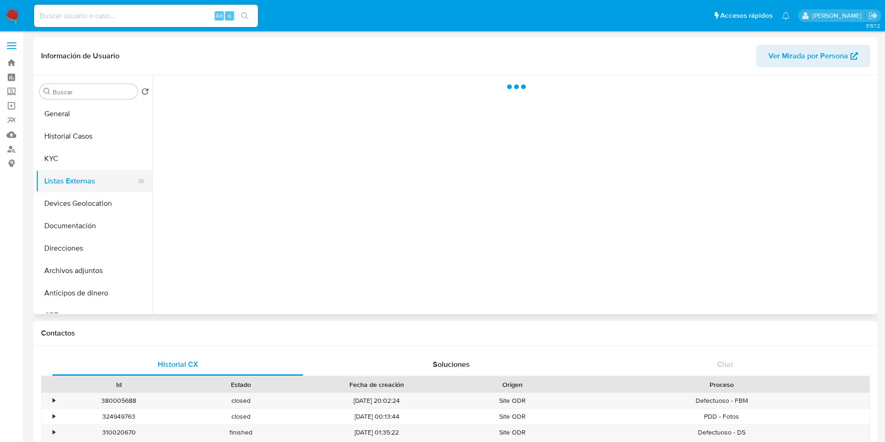
scroll to position [0, 0]
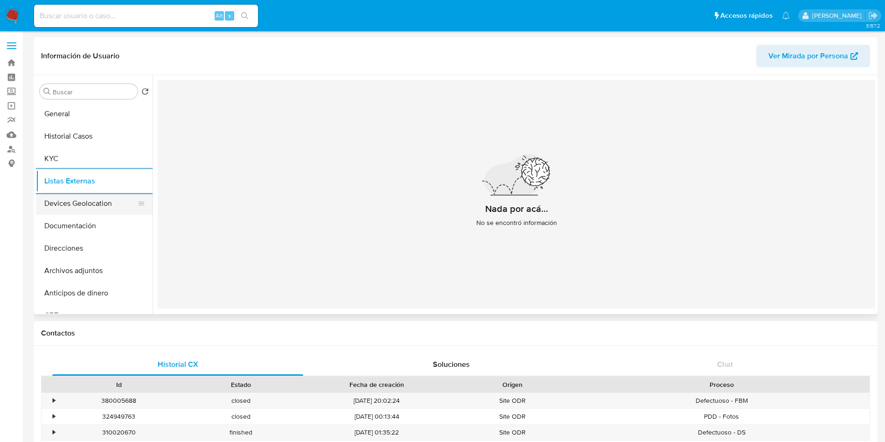
click at [78, 205] on button "Devices Geolocation" at bounding box center [90, 203] width 109 height 22
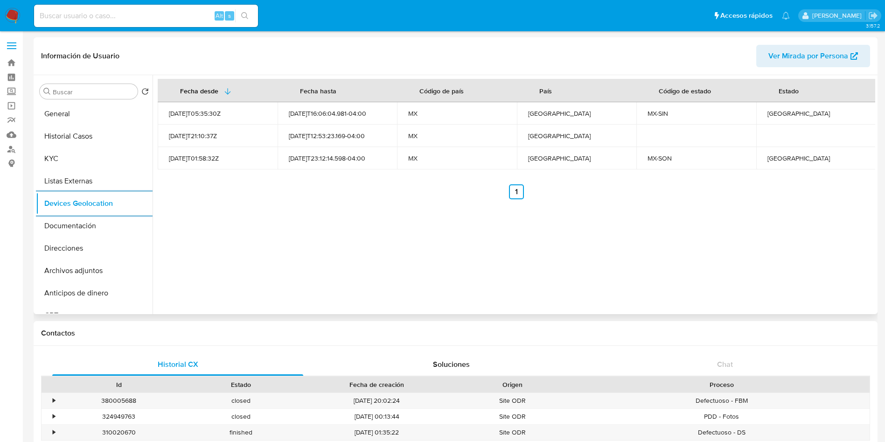
drag, startPoint x: 73, startPoint y: 220, endPoint x: 237, endPoint y: 241, distance: 165.6
click at [74, 221] on button "Documentación" at bounding box center [94, 226] width 117 height 22
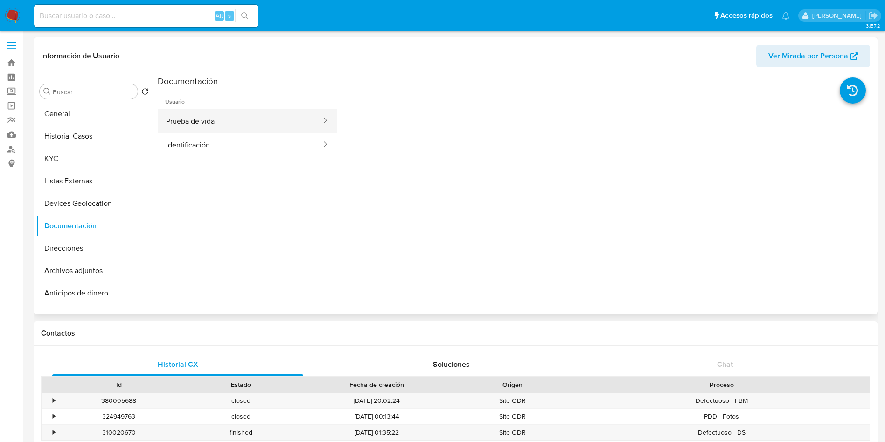
click at [251, 121] on button "Prueba de vida" at bounding box center [240, 121] width 165 height 24
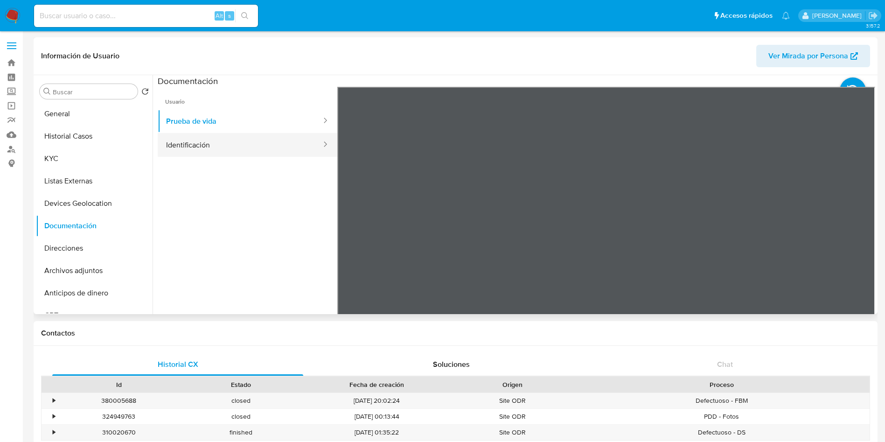
click at [225, 144] on button "Identificación" at bounding box center [240, 145] width 165 height 24
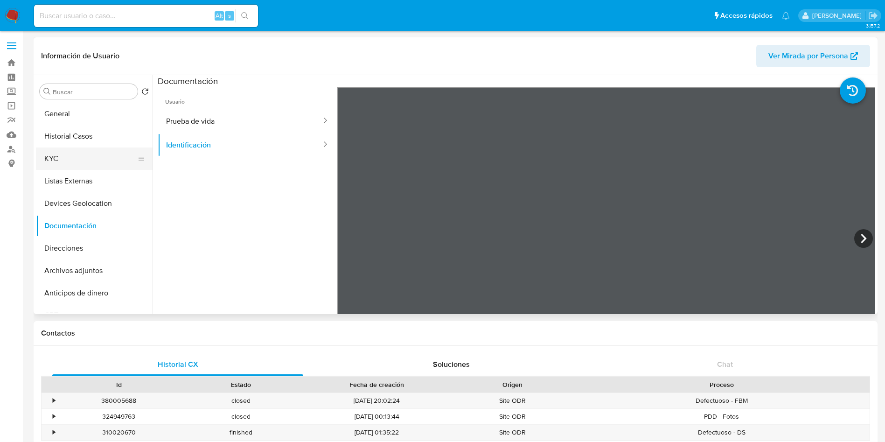
click at [73, 153] on button "KYC" at bounding box center [90, 158] width 109 height 22
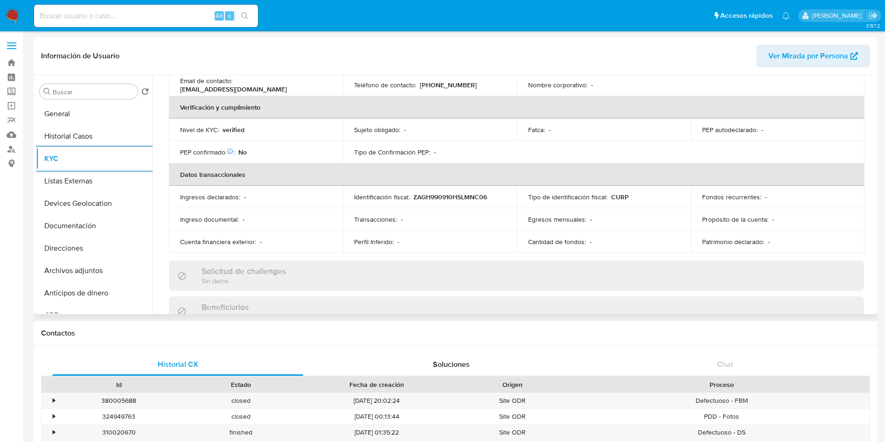
scroll to position [210, 0]
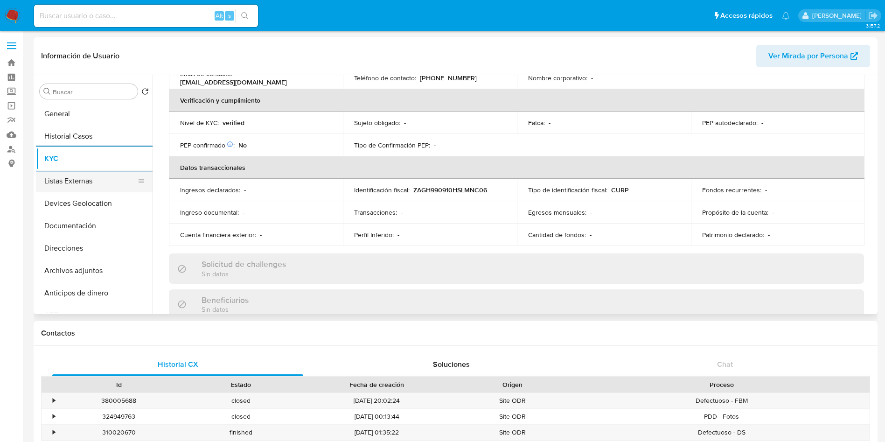
click at [80, 180] on button "Listas Externas" at bounding box center [90, 181] width 109 height 22
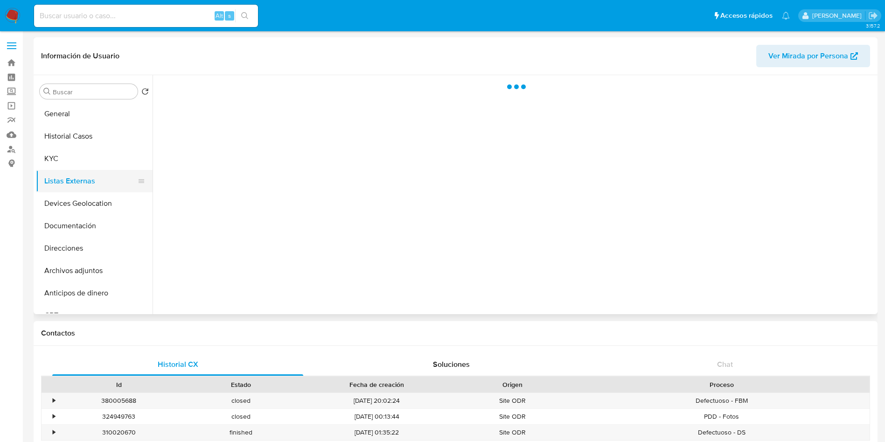
scroll to position [0, 0]
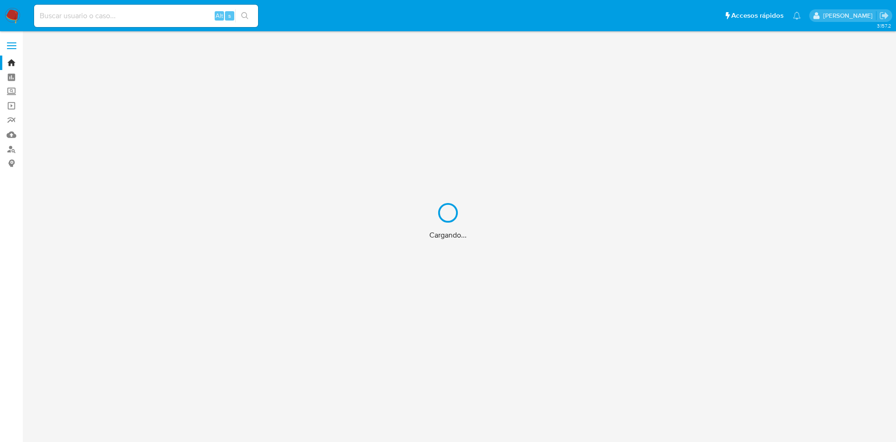
click at [152, 13] on div "Cargando..." at bounding box center [448, 221] width 896 height 442
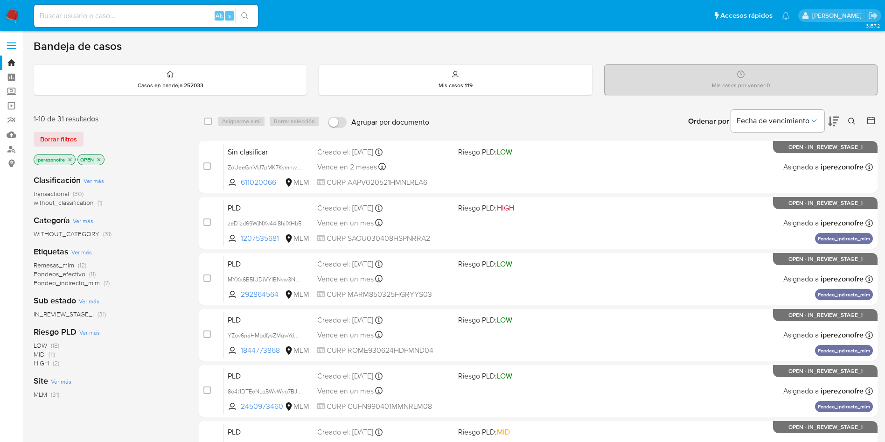
click at [160, 14] on input at bounding box center [146, 16] width 224 height 12
paste input "1830767647"
type input "1830767647"
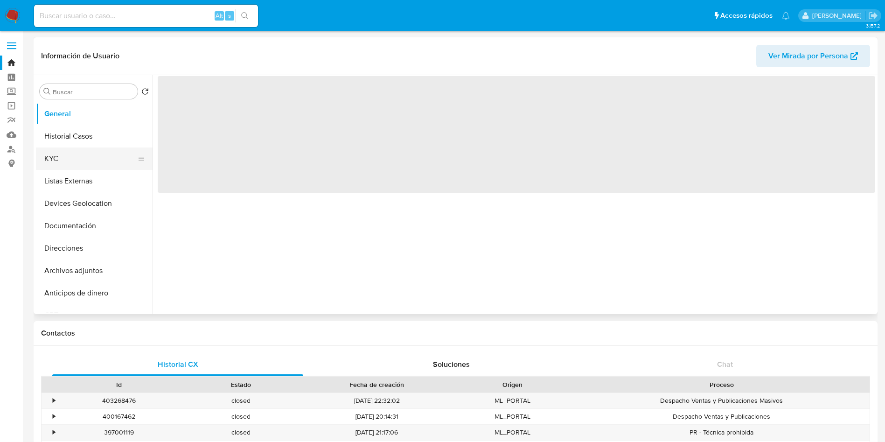
click at [80, 151] on button "KYC" at bounding box center [90, 158] width 109 height 22
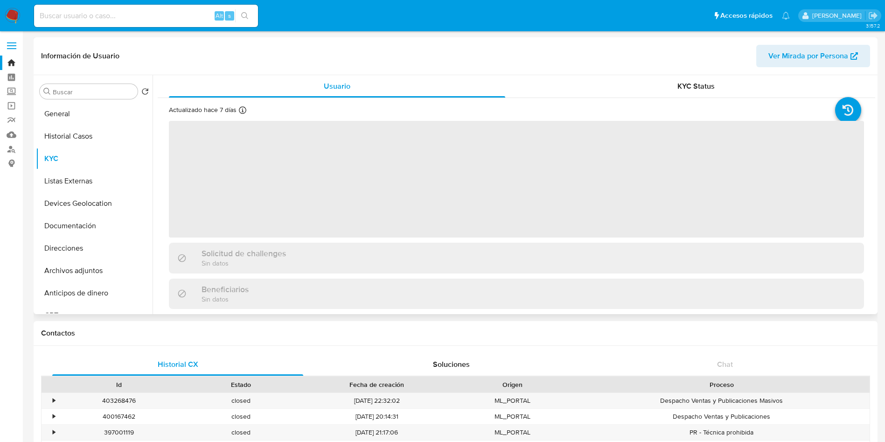
select select "10"
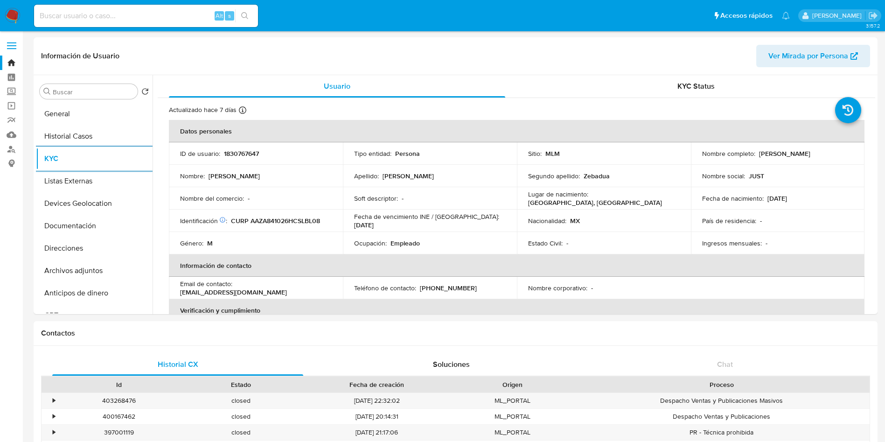
click at [108, 17] on input at bounding box center [146, 16] width 224 height 12
paste input "816184701"
type input "816184701"
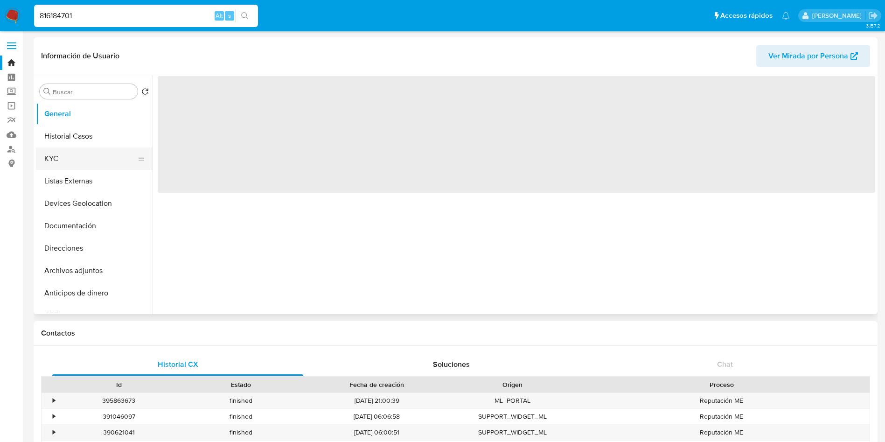
click at [69, 160] on button "KYC" at bounding box center [90, 158] width 109 height 22
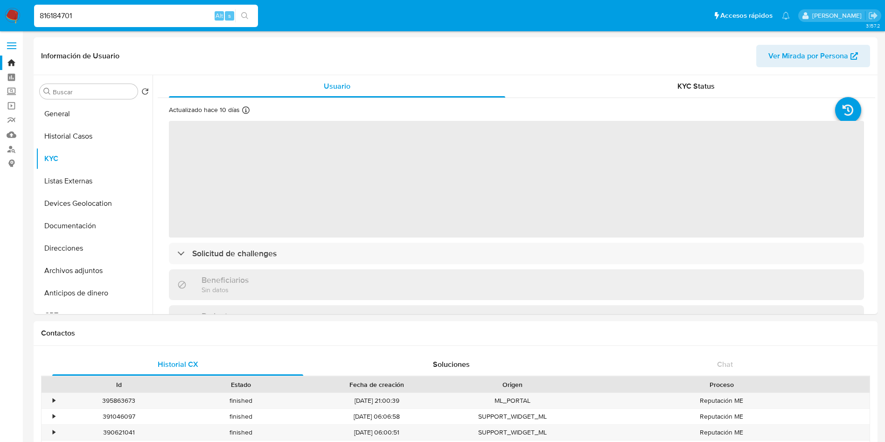
select select "10"
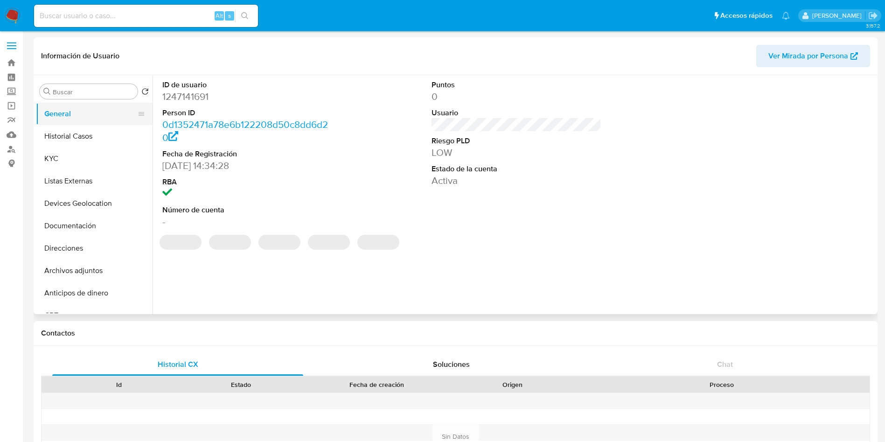
select select "10"
